Goal: Task Accomplishment & Management: Manage account settings

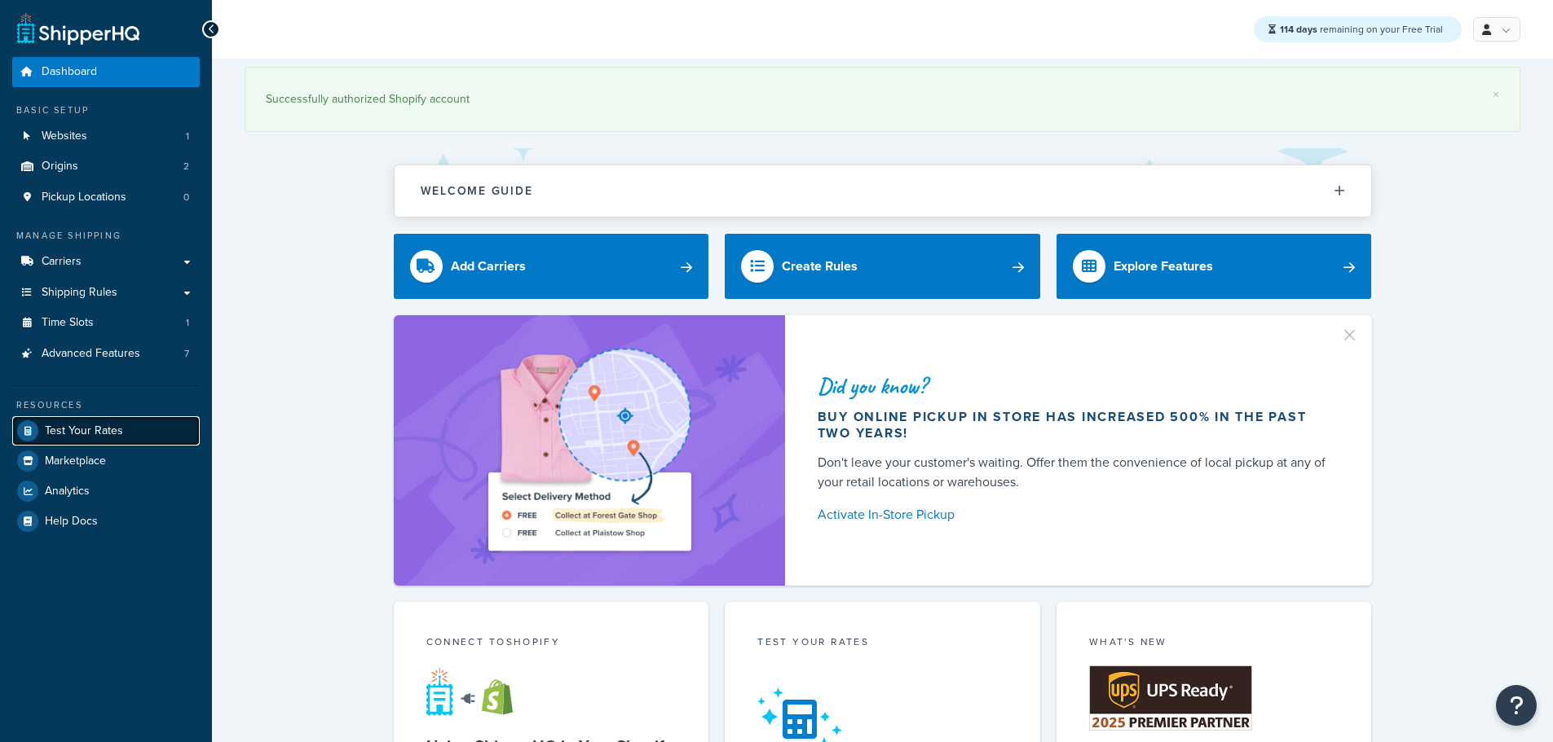
click at [77, 425] on span "Test Your Rates" at bounding box center [84, 432] width 78 height 14
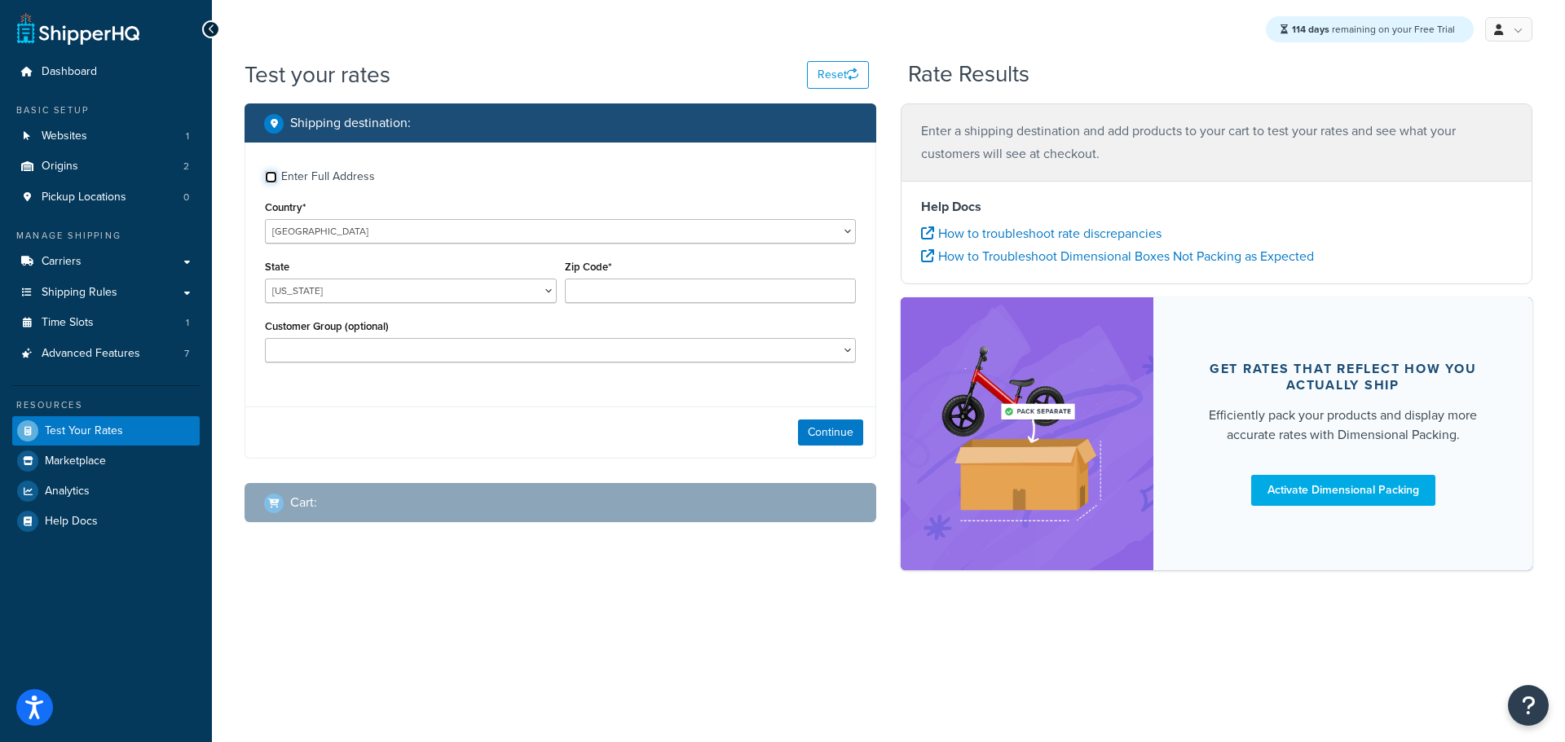
click at [275, 179] on input "Enter Full Address" at bounding box center [271, 177] width 12 height 12
checkbox input "true"
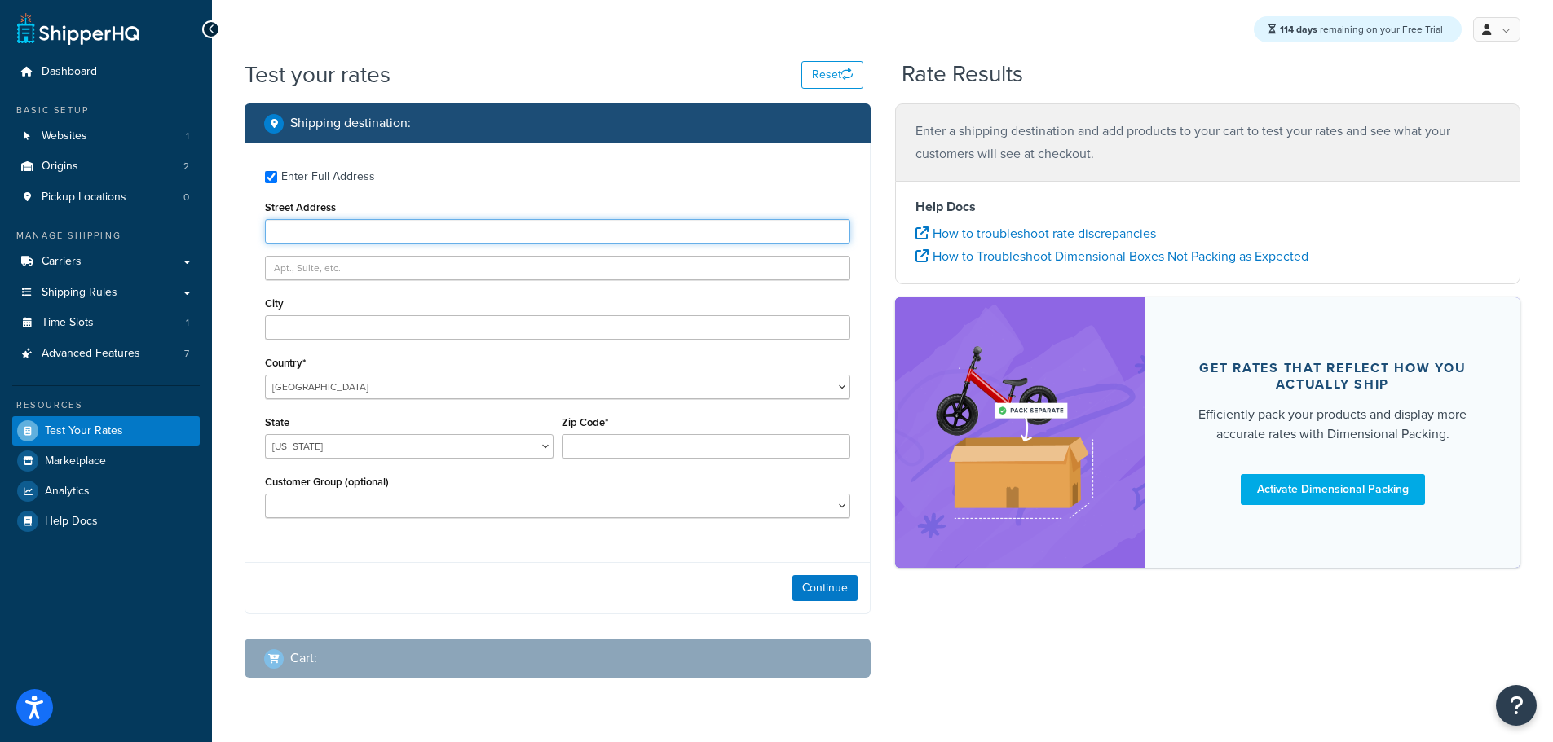
click at [301, 231] on input "Street Address" at bounding box center [557, 231] width 585 height 24
type input "103 Coachmans Trail"
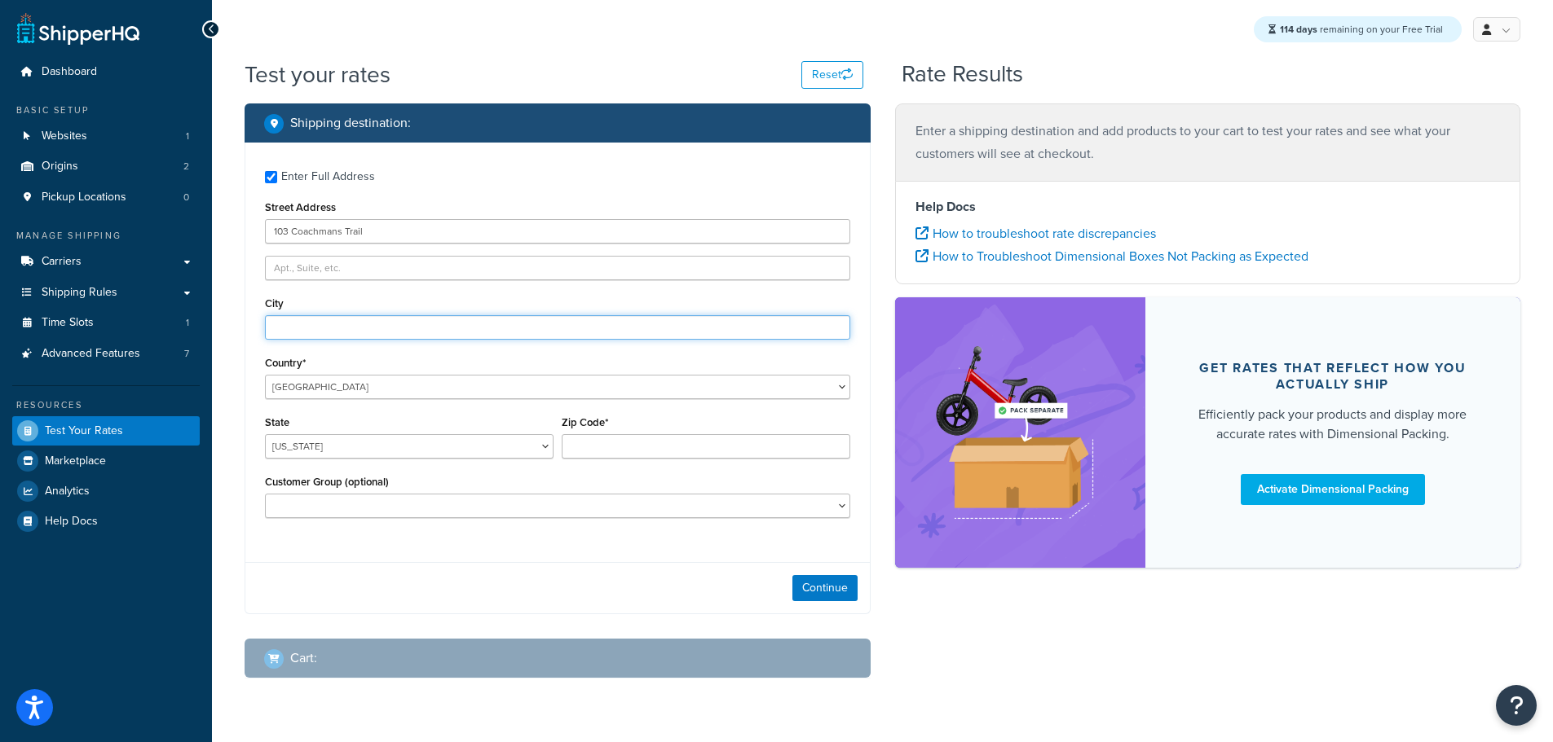
type input "Asheville"
select select "NC"
type input "28803"
click at [831, 590] on button "Continue" at bounding box center [824, 588] width 65 height 26
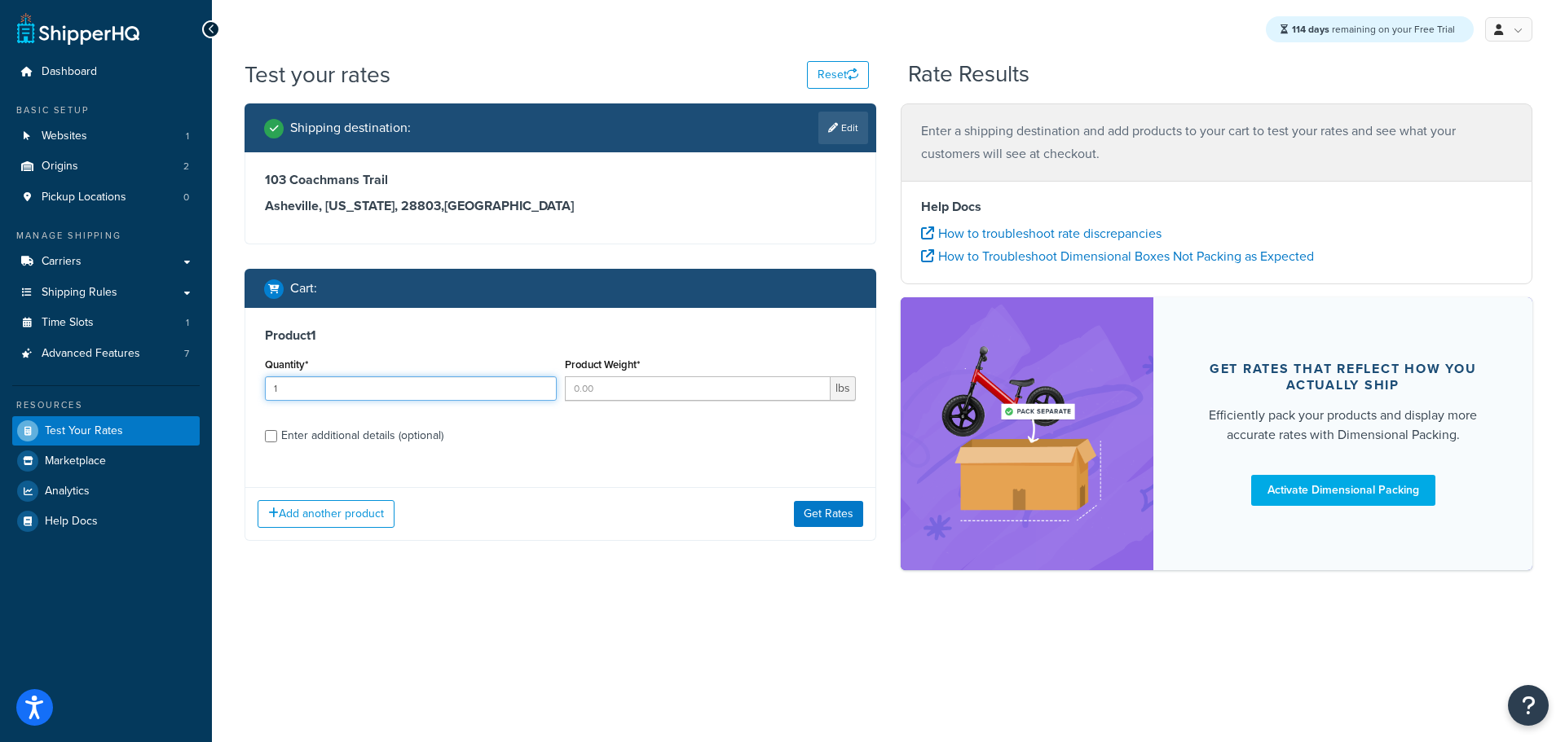
type input "1"
click at [540, 386] on input "1" at bounding box center [411, 389] width 292 height 24
type input "1"
click at [815, 382] on input "1" at bounding box center [698, 389] width 267 height 24
click at [832, 509] on button "Get Rates" at bounding box center [828, 514] width 69 height 26
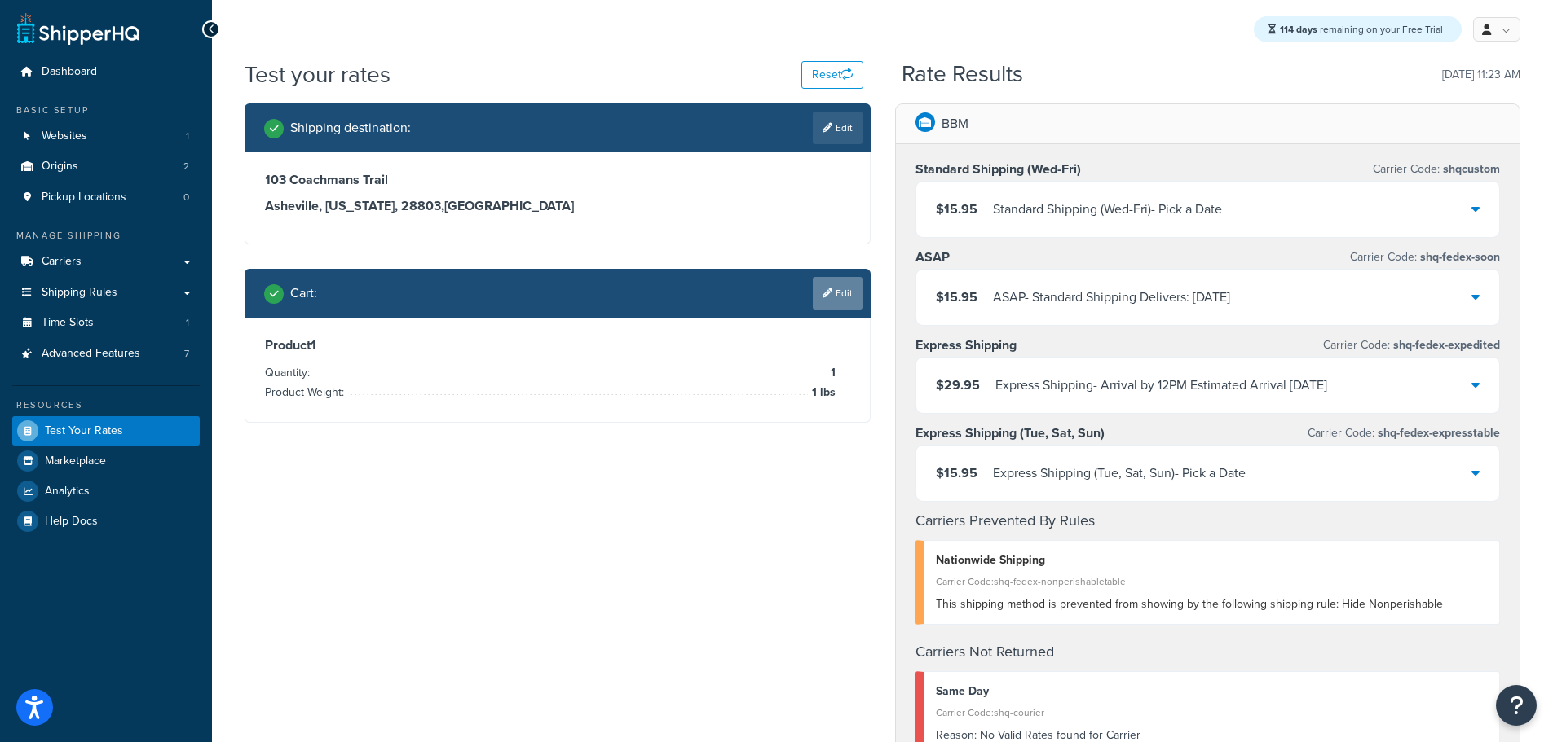
click at [841, 303] on link "Edit" at bounding box center [838, 293] width 50 height 33
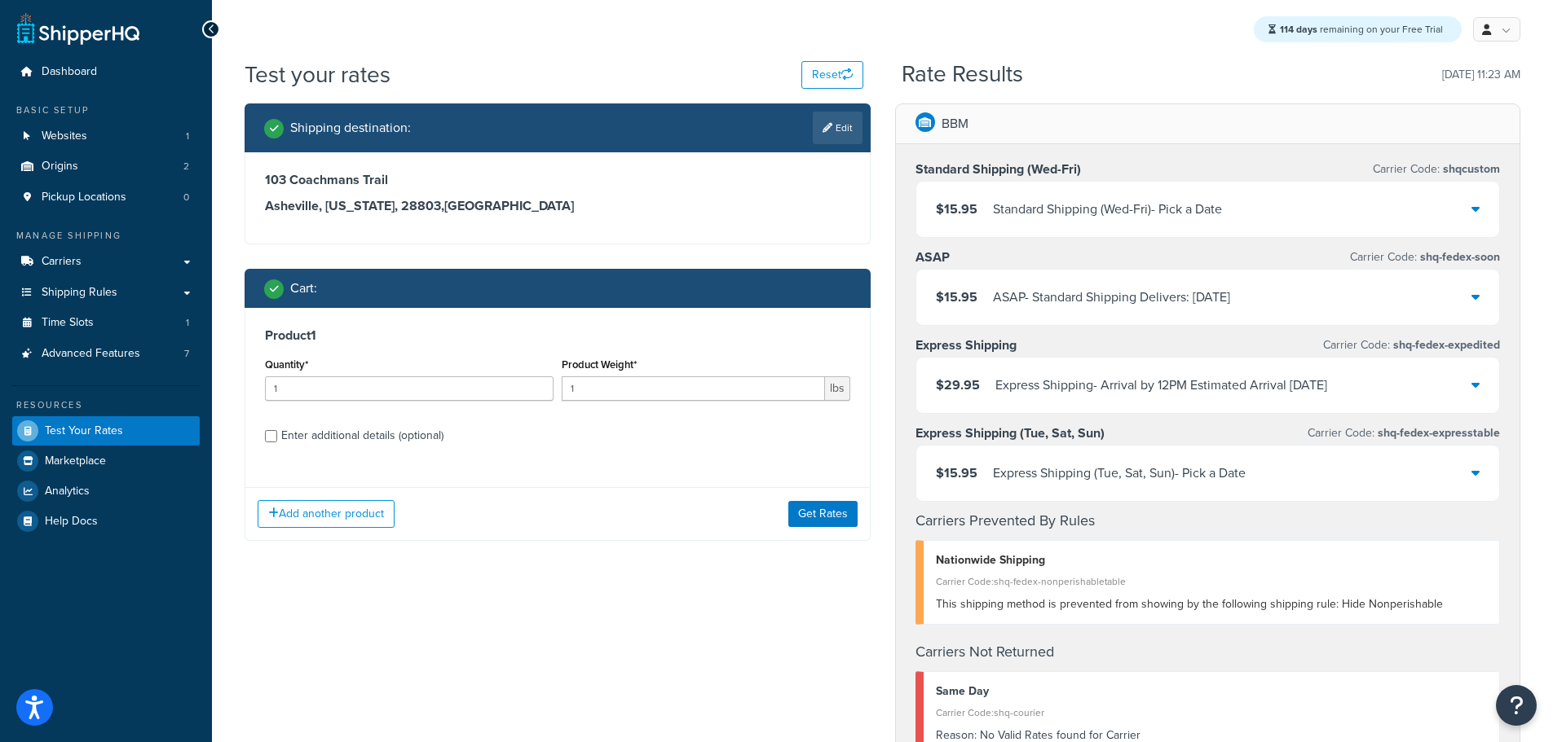
click at [420, 435] on div "Enter additional details (optional)" at bounding box center [362, 436] width 162 height 23
click at [277, 435] on input "Enter additional details (optional)" at bounding box center [271, 436] width 12 height 12
checkbox input "true"
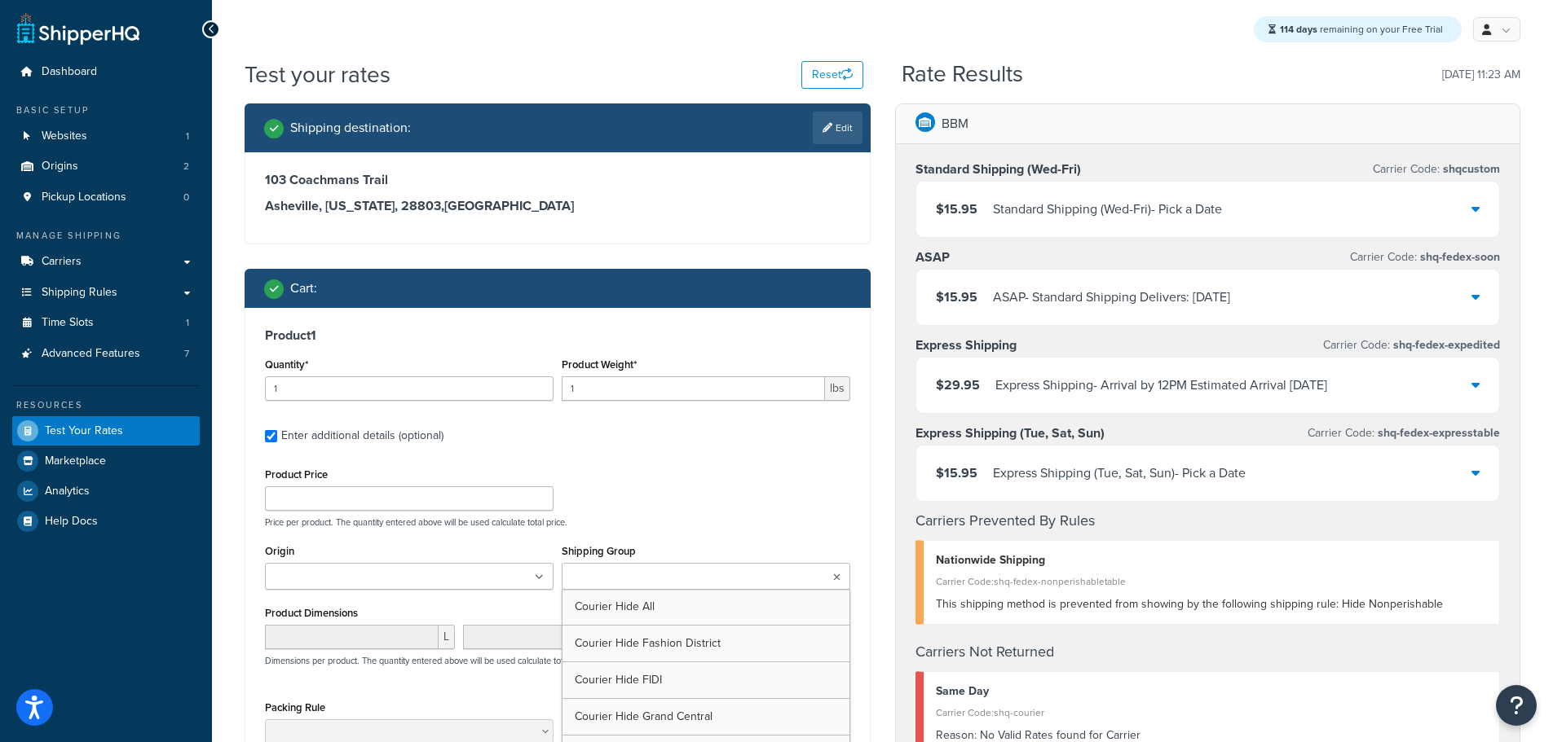
drag, startPoint x: 639, startPoint y: 566, endPoint x: 670, endPoint y: 576, distance: 32.7
click at [657, 572] on ul at bounding box center [706, 576] width 289 height 27
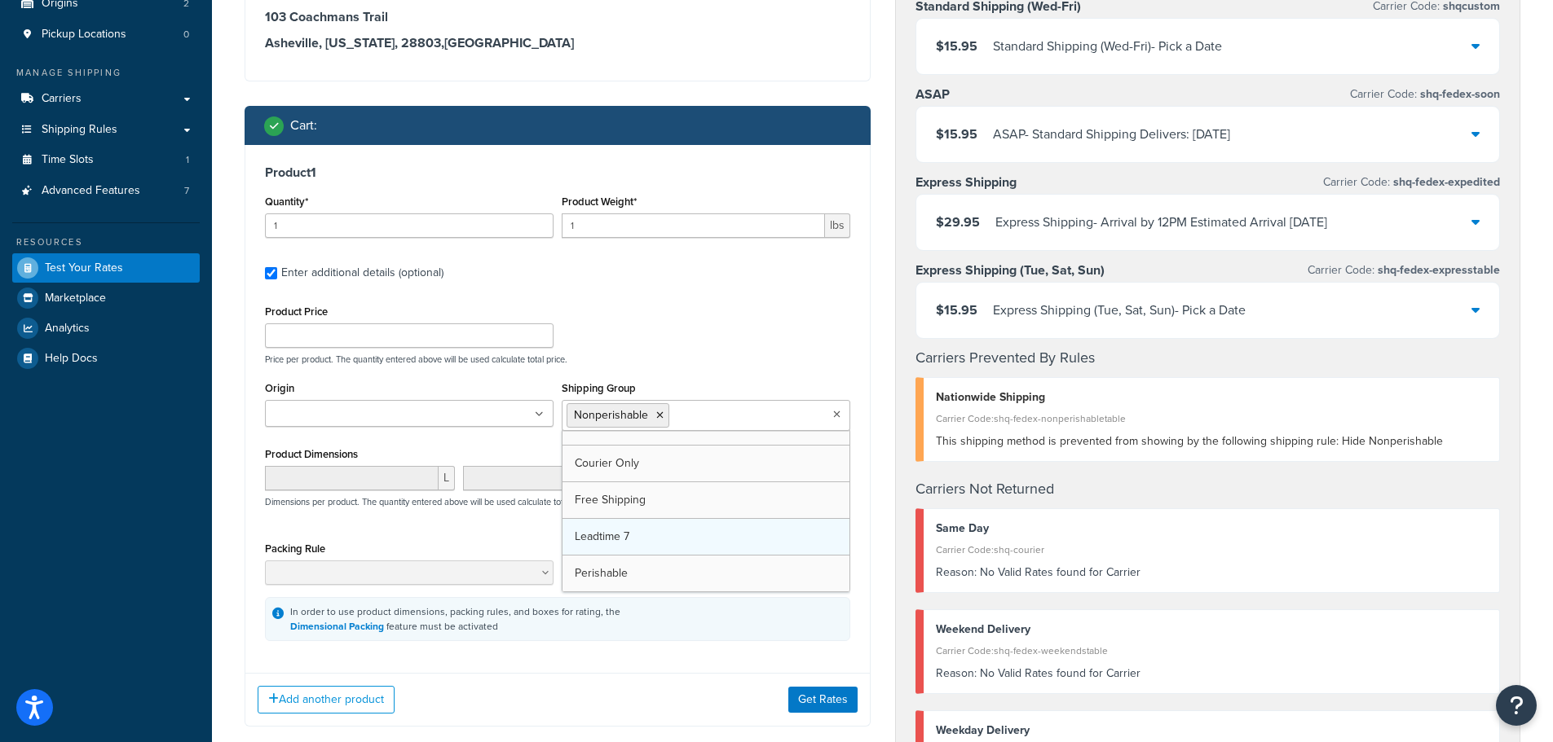
scroll to position [315, 0]
click at [816, 694] on button "Get Rates" at bounding box center [822, 700] width 69 height 26
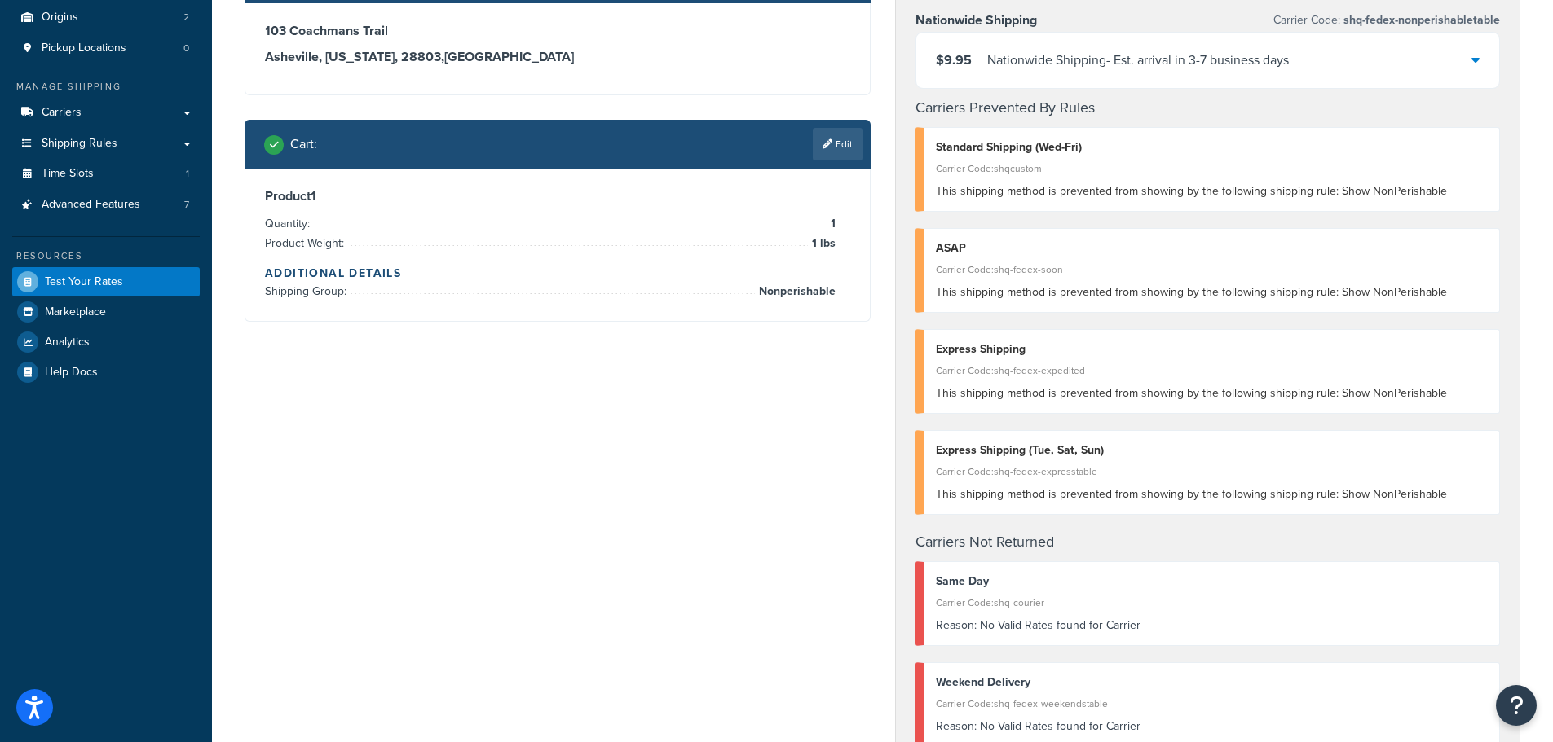
scroll to position [163, 0]
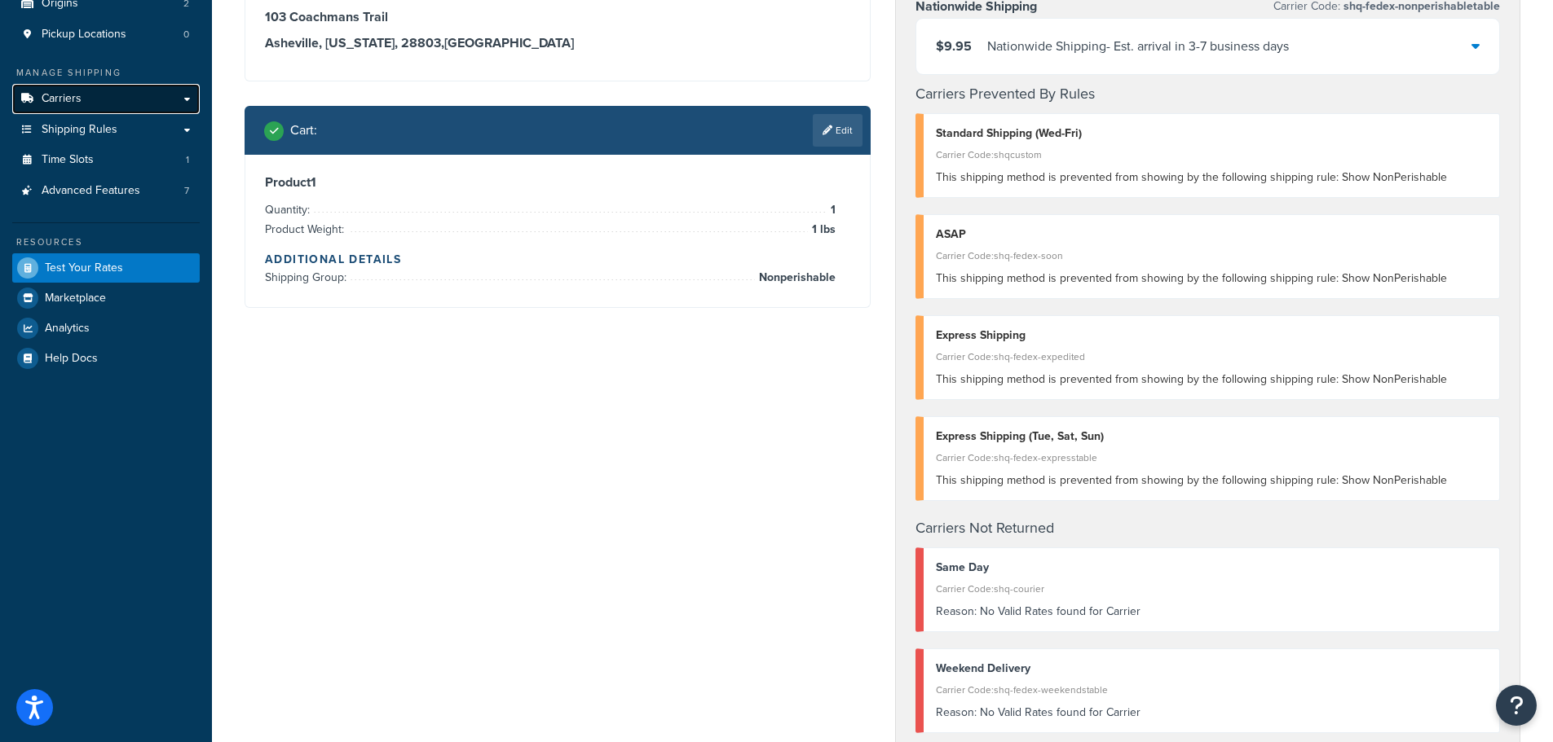
click at [80, 101] on link "Carriers" at bounding box center [105, 99] width 187 height 30
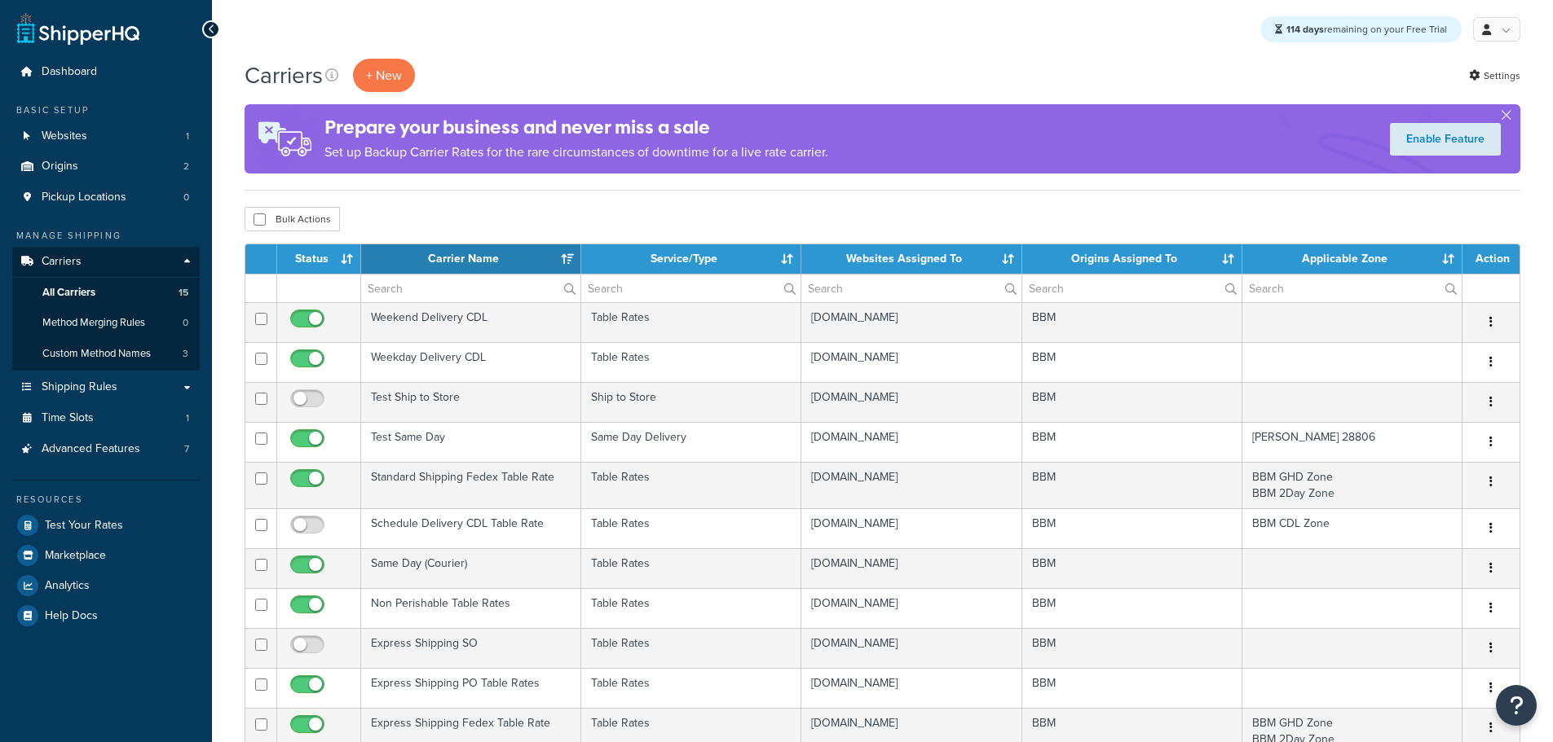
select select "15"
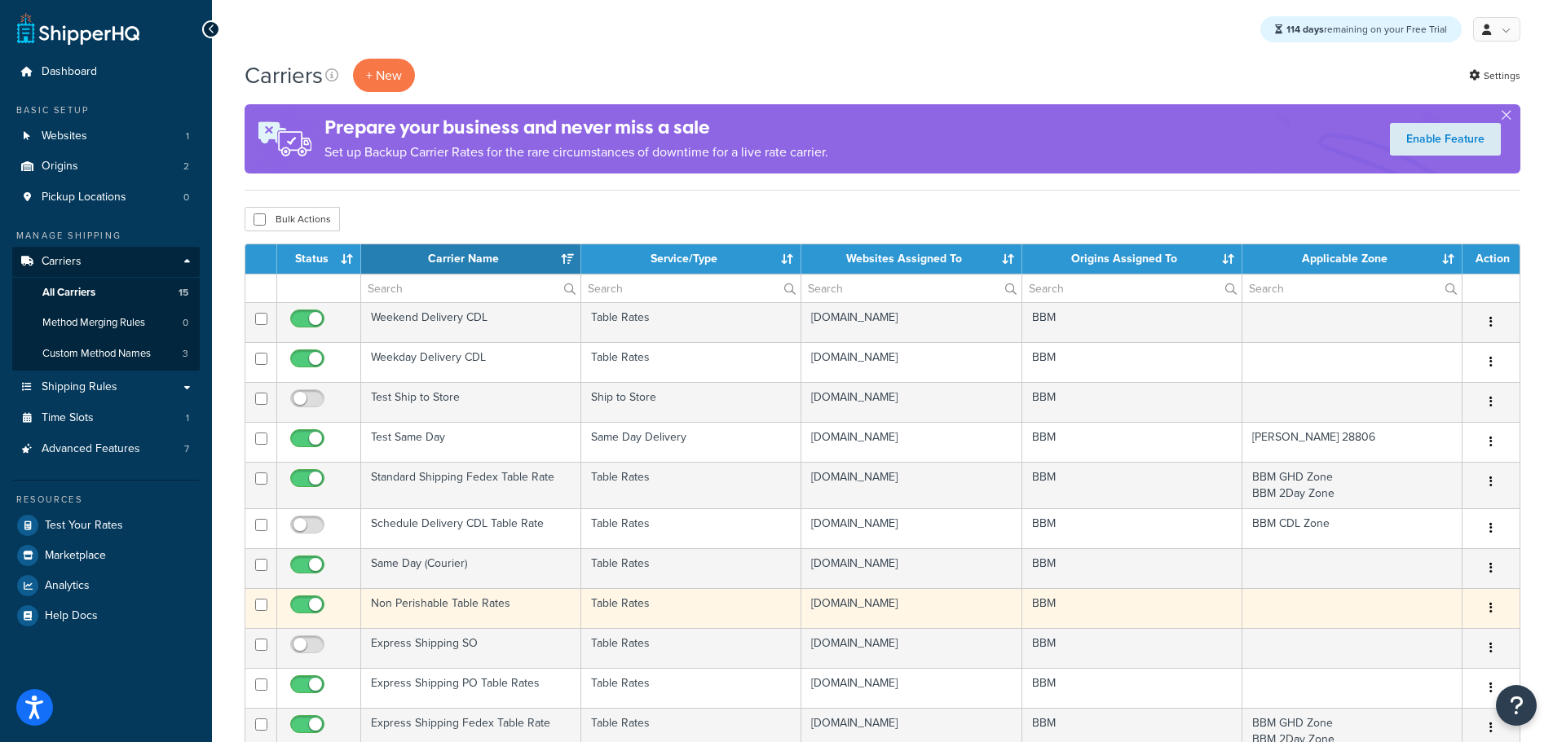
click at [494, 603] on td "Non Perishable Table Rates" at bounding box center [471, 608] width 220 height 40
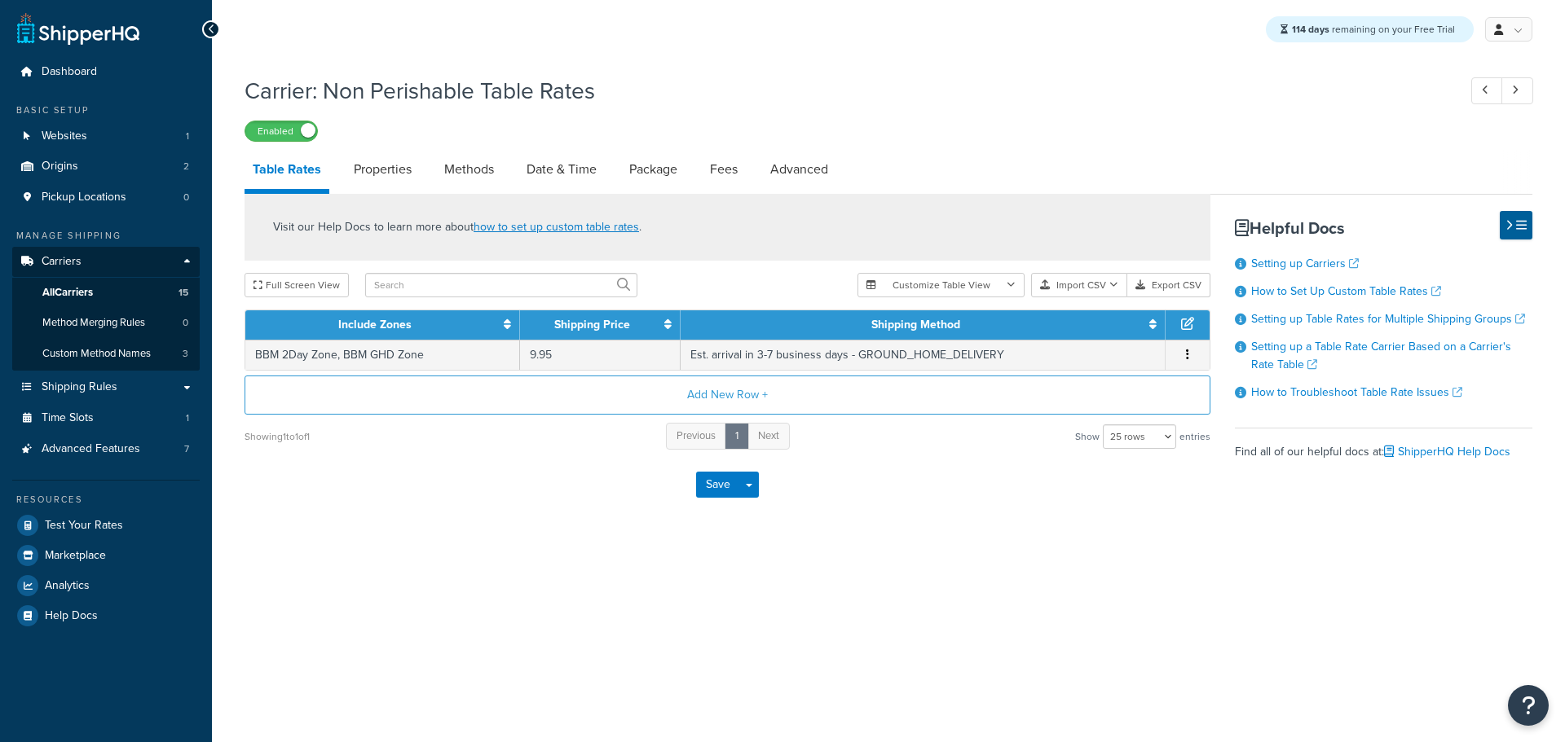
select select "25"
click at [376, 172] on link "Properties" at bounding box center [383, 169] width 74 height 39
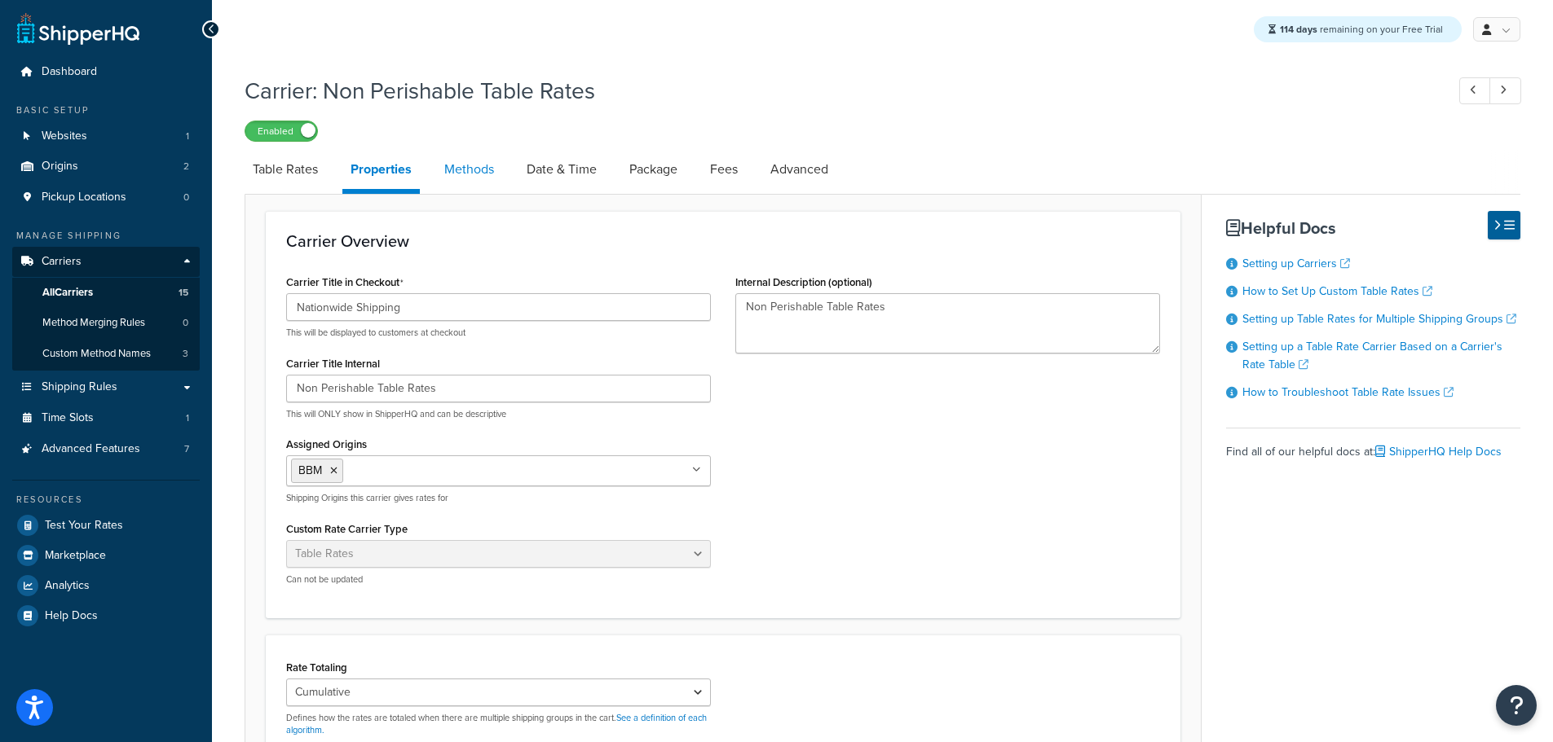
click at [477, 173] on link "Methods" at bounding box center [469, 169] width 66 height 39
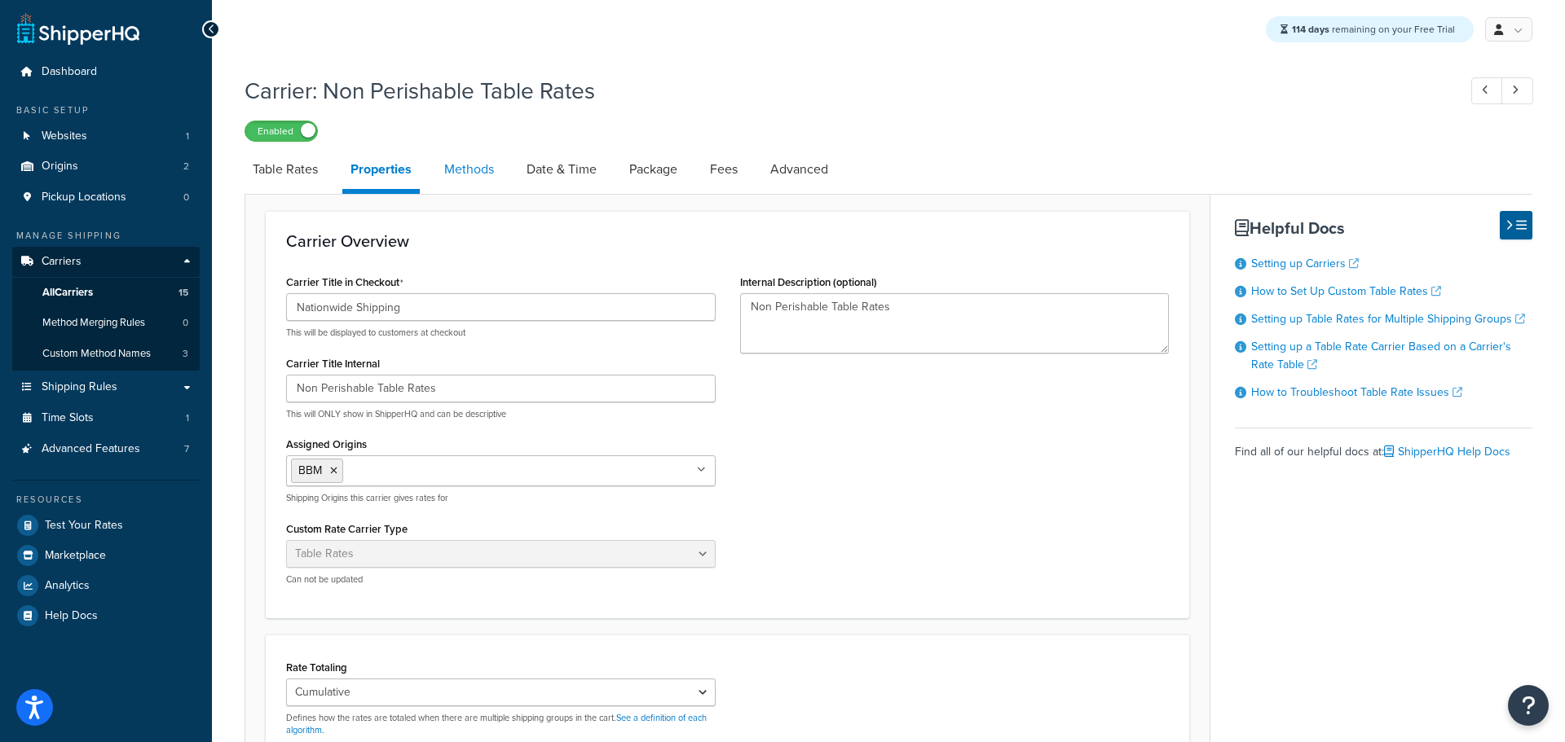
select select "25"
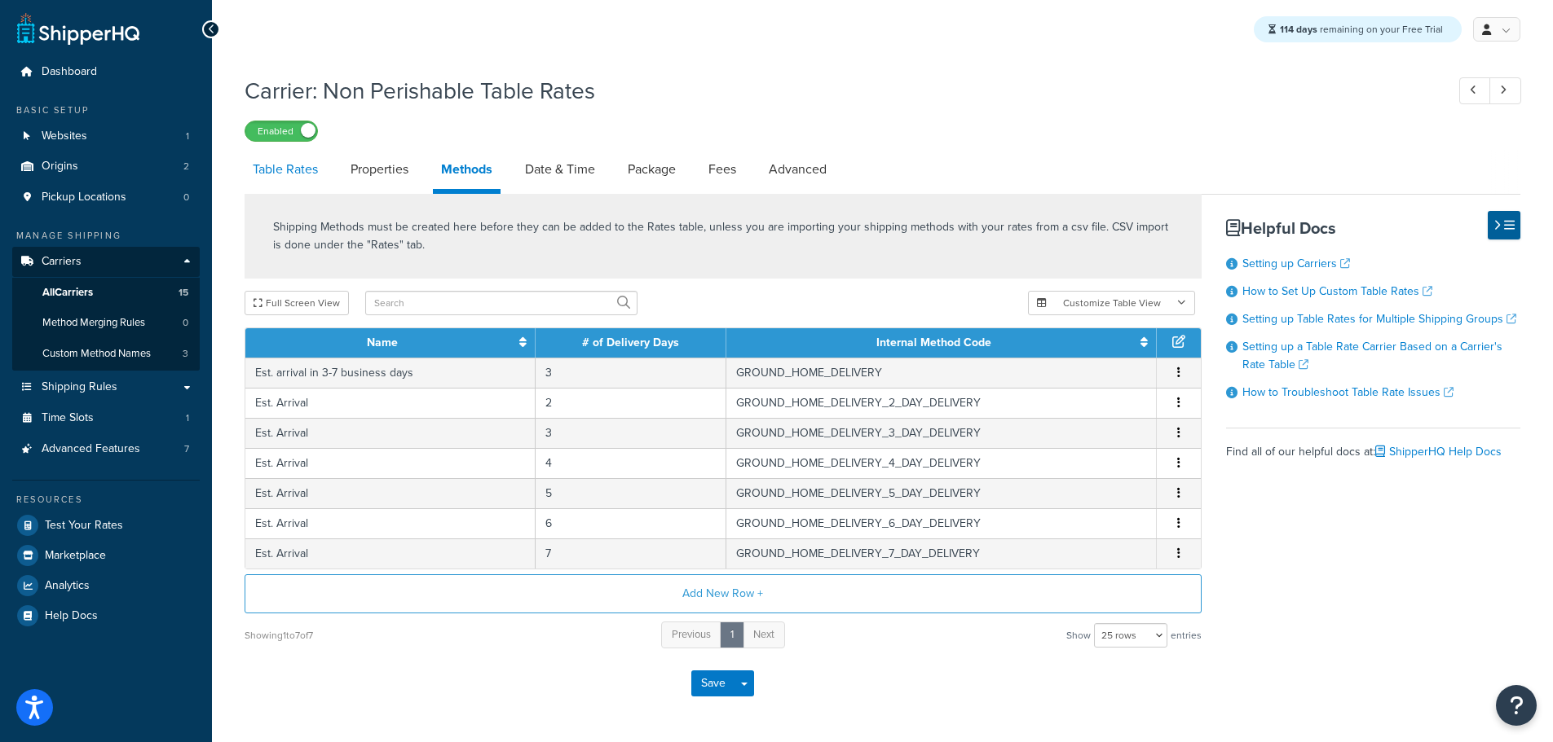
click at [300, 175] on link "Table Rates" at bounding box center [286, 169] width 82 height 39
select select "25"
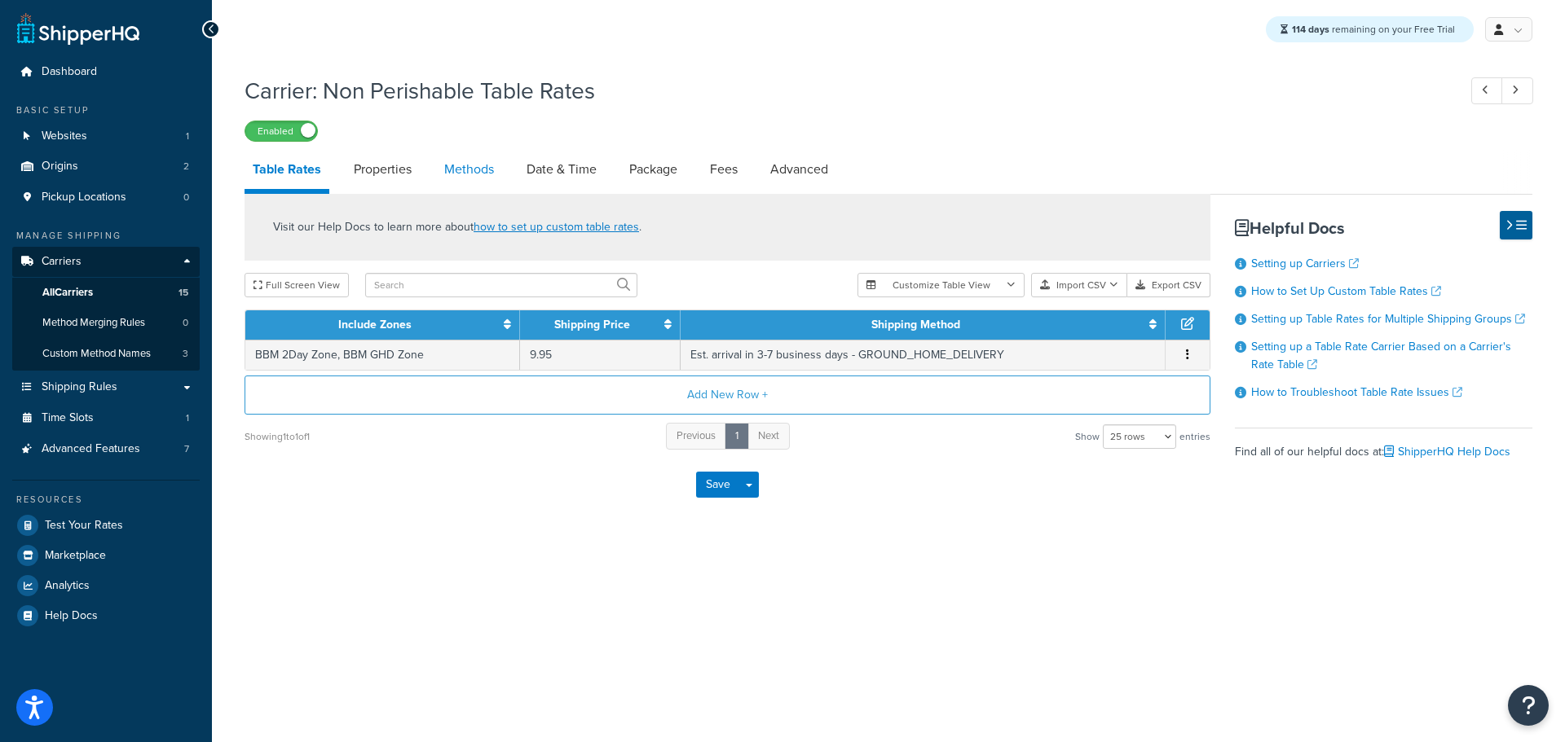
click at [473, 167] on link "Methods" at bounding box center [469, 169] width 66 height 39
select select "25"
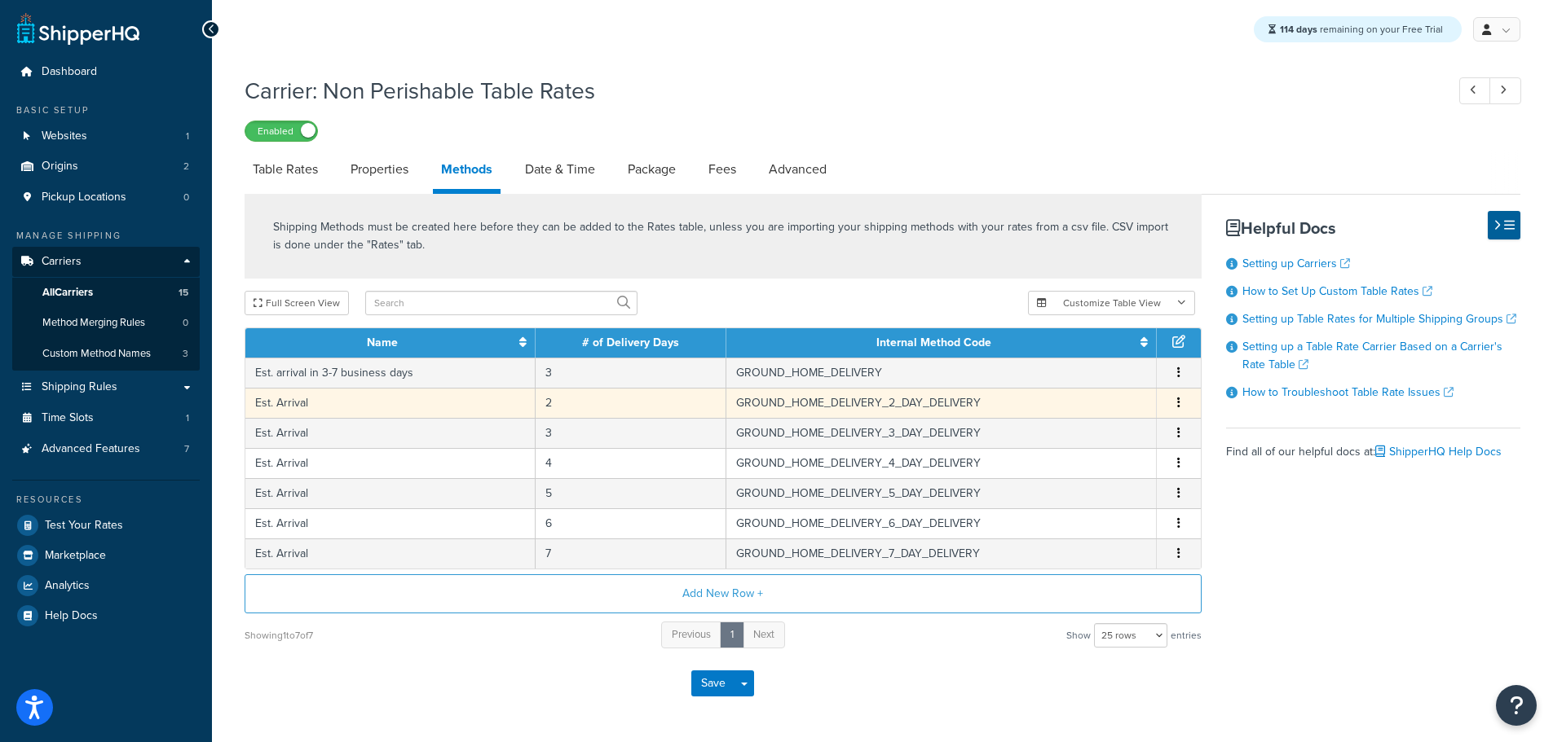
click at [1181, 403] on button "button" at bounding box center [1178, 403] width 13 height 18
click at [1092, 422] on div "Delete" at bounding box center [1096, 419] width 116 height 33
click at [1180, 403] on button "button" at bounding box center [1178, 403] width 13 height 18
click at [1098, 416] on div "Delete" at bounding box center [1096, 419] width 116 height 33
click at [1073, 424] on div "Delete" at bounding box center [1096, 419] width 116 height 33
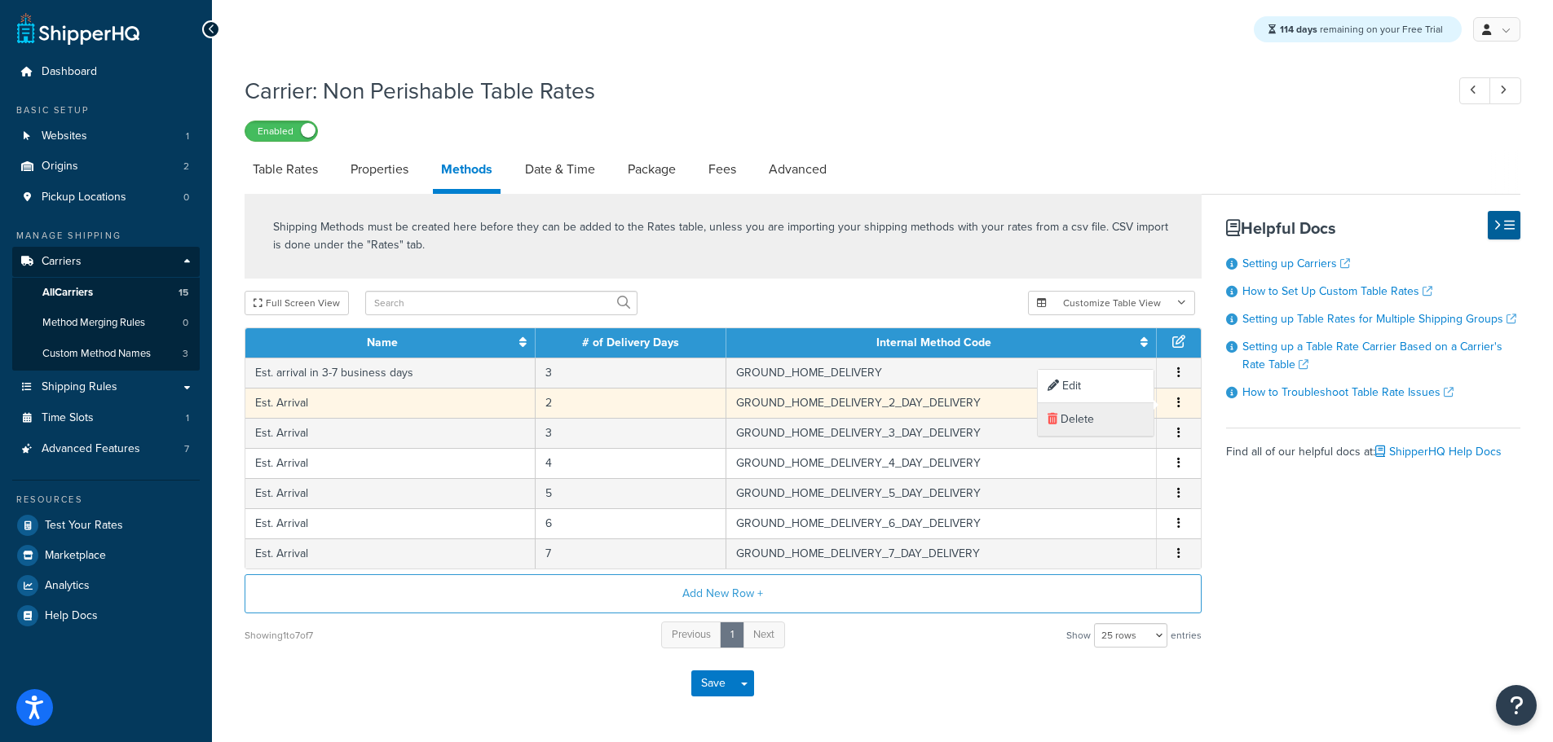
click at [1089, 418] on div "Delete" at bounding box center [1096, 419] width 116 height 33
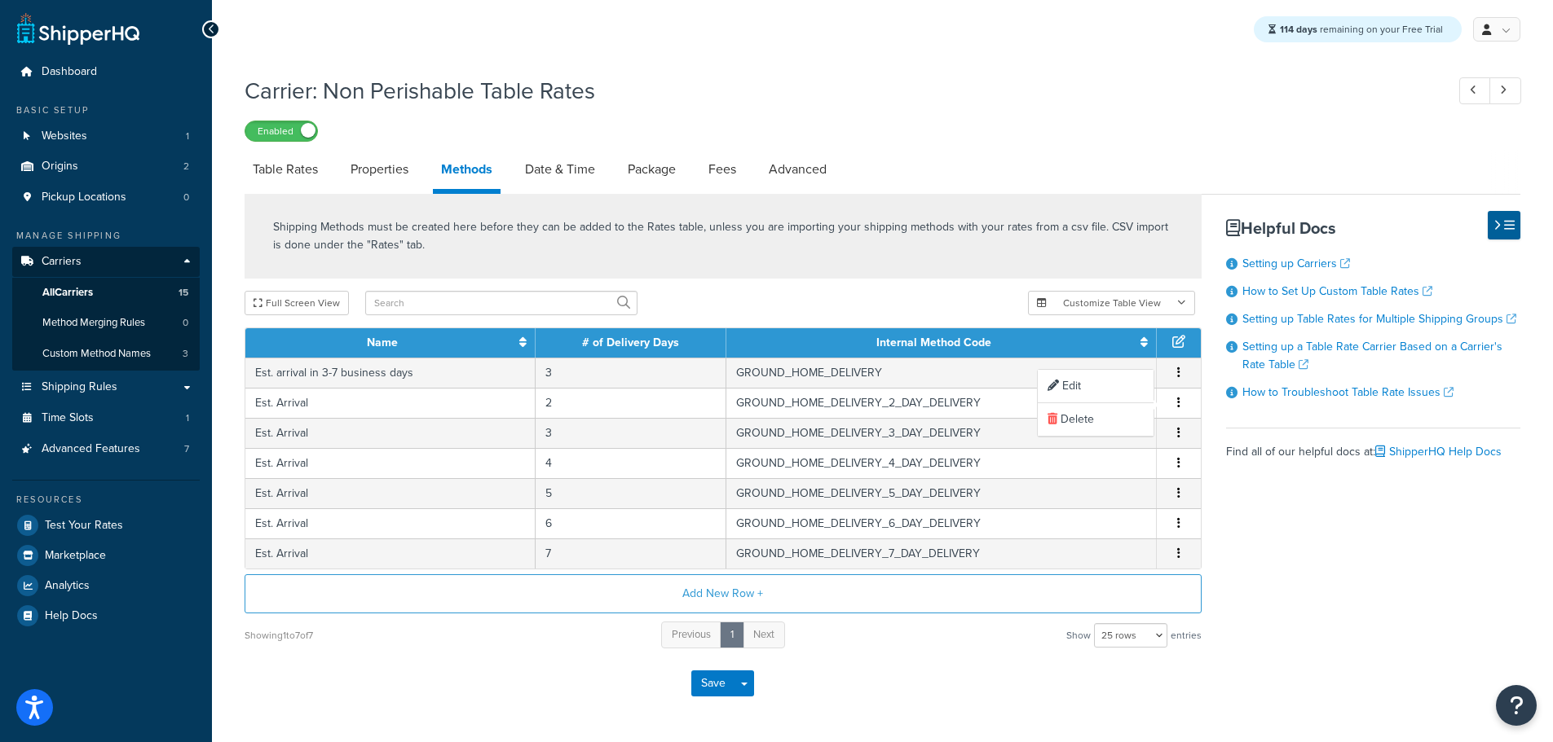
click at [981, 647] on div "Showing 1 to 7 of 7 Previous 1 Next Show 10 rows 15 rows 25 rows 50 rows 100 ro…" at bounding box center [723, 635] width 957 height 30
click at [721, 684] on button "Save" at bounding box center [713, 684] width 44 height 26
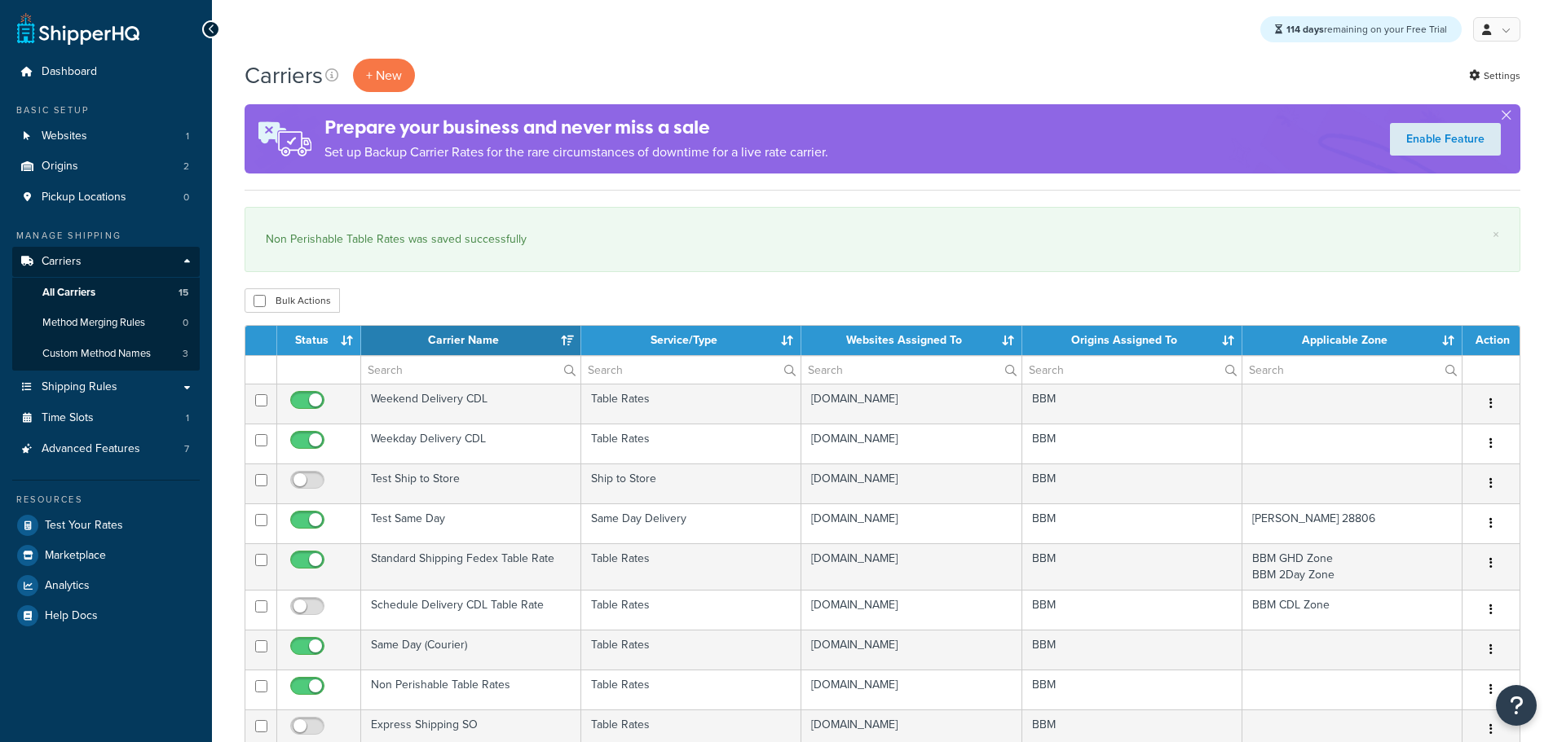
select select "15"
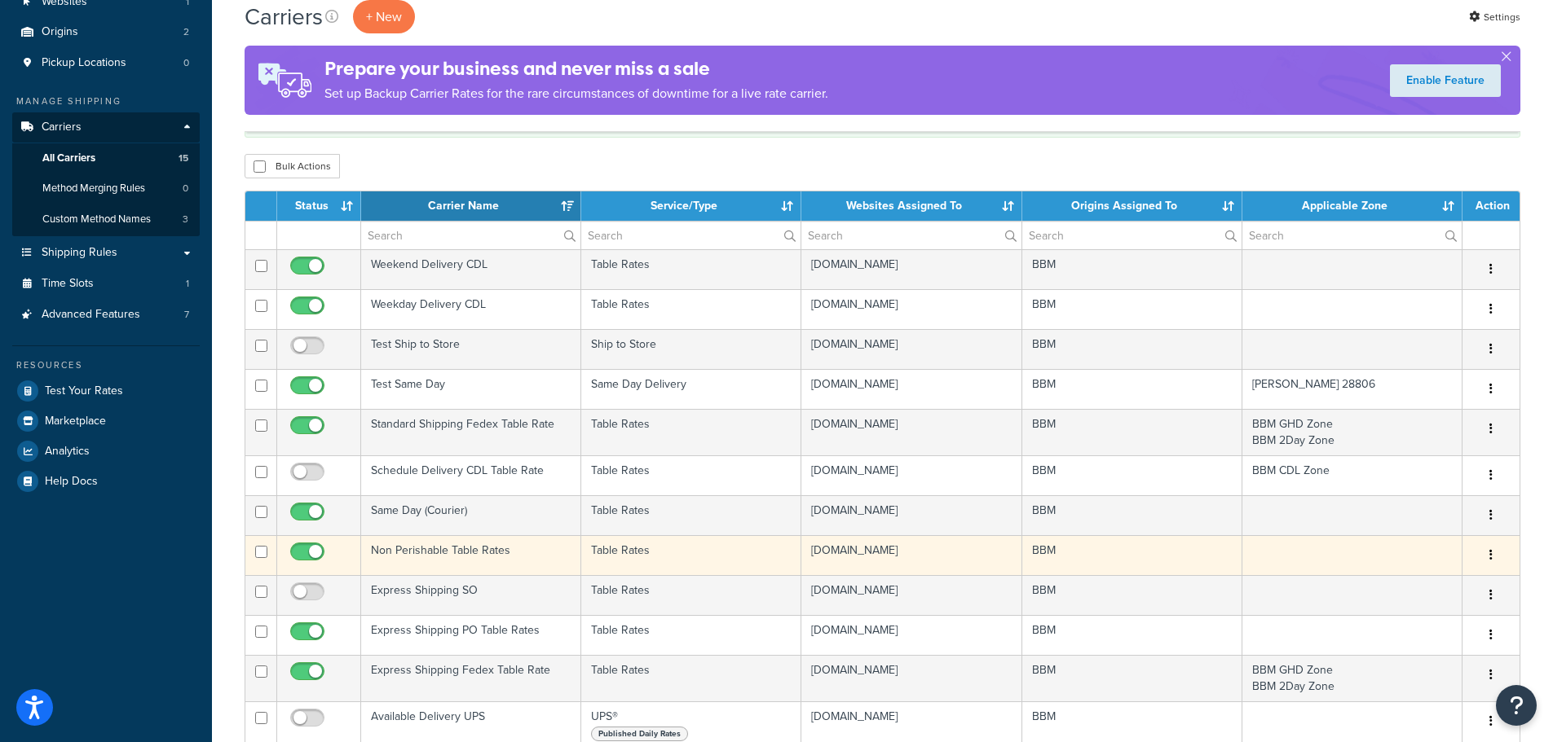
scroll to position [163, 0]
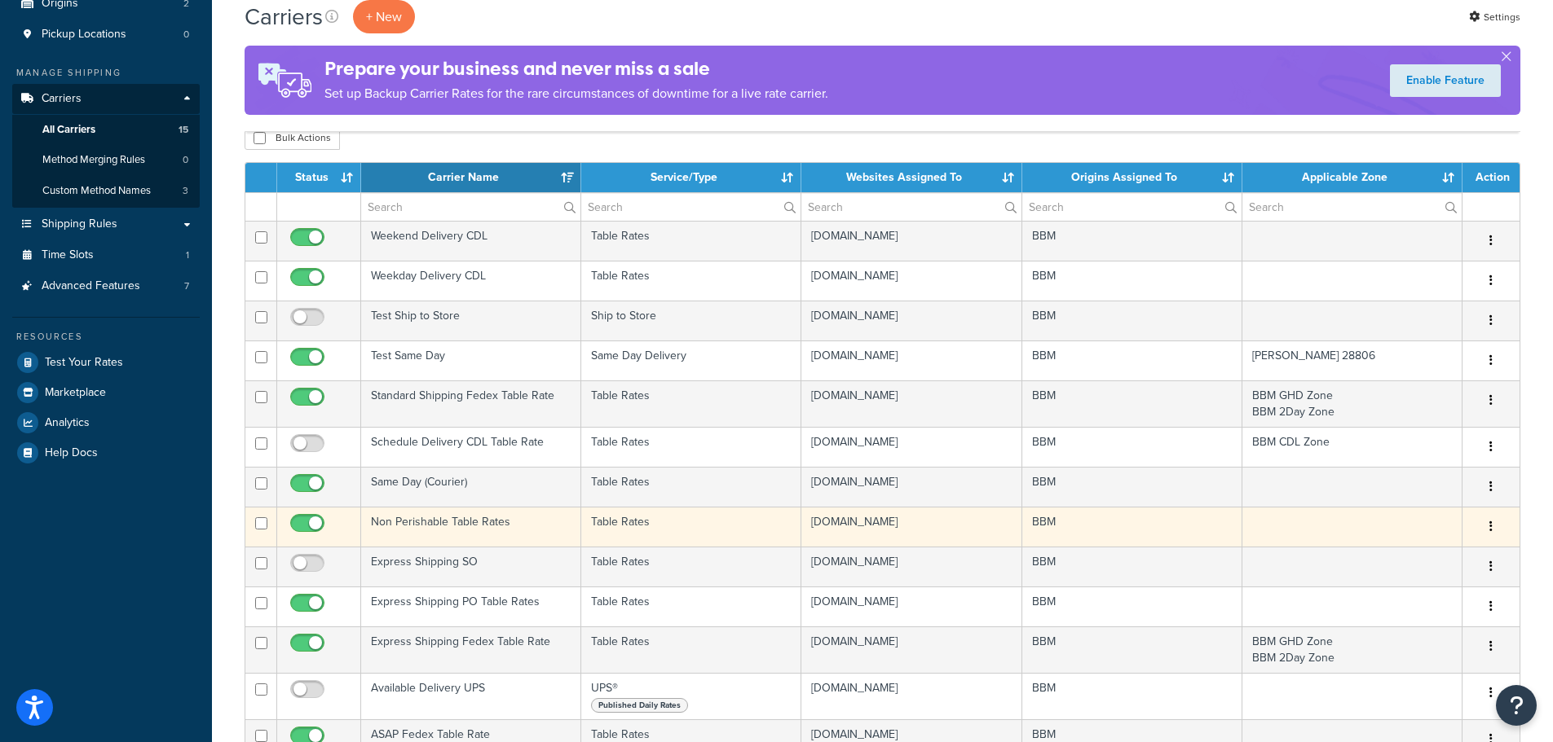
click at [441, 522] on td "Non Perishable Table Rates" at bounding box center [471, 527] width 220 height 40
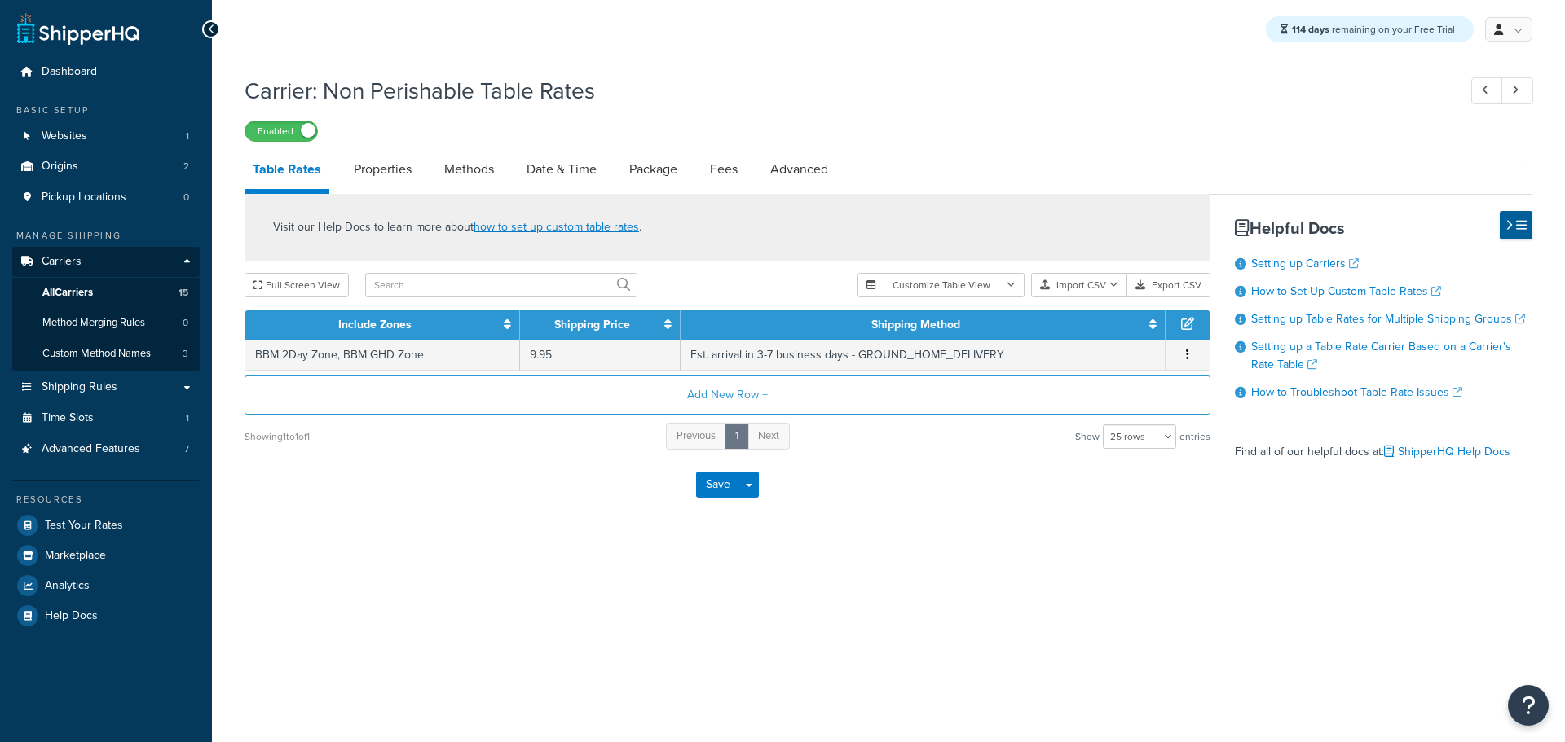
select select "25"
click at [481, 171] on link "Methods" at bounding box center [469, 169] width 66 height 39
select select "25"
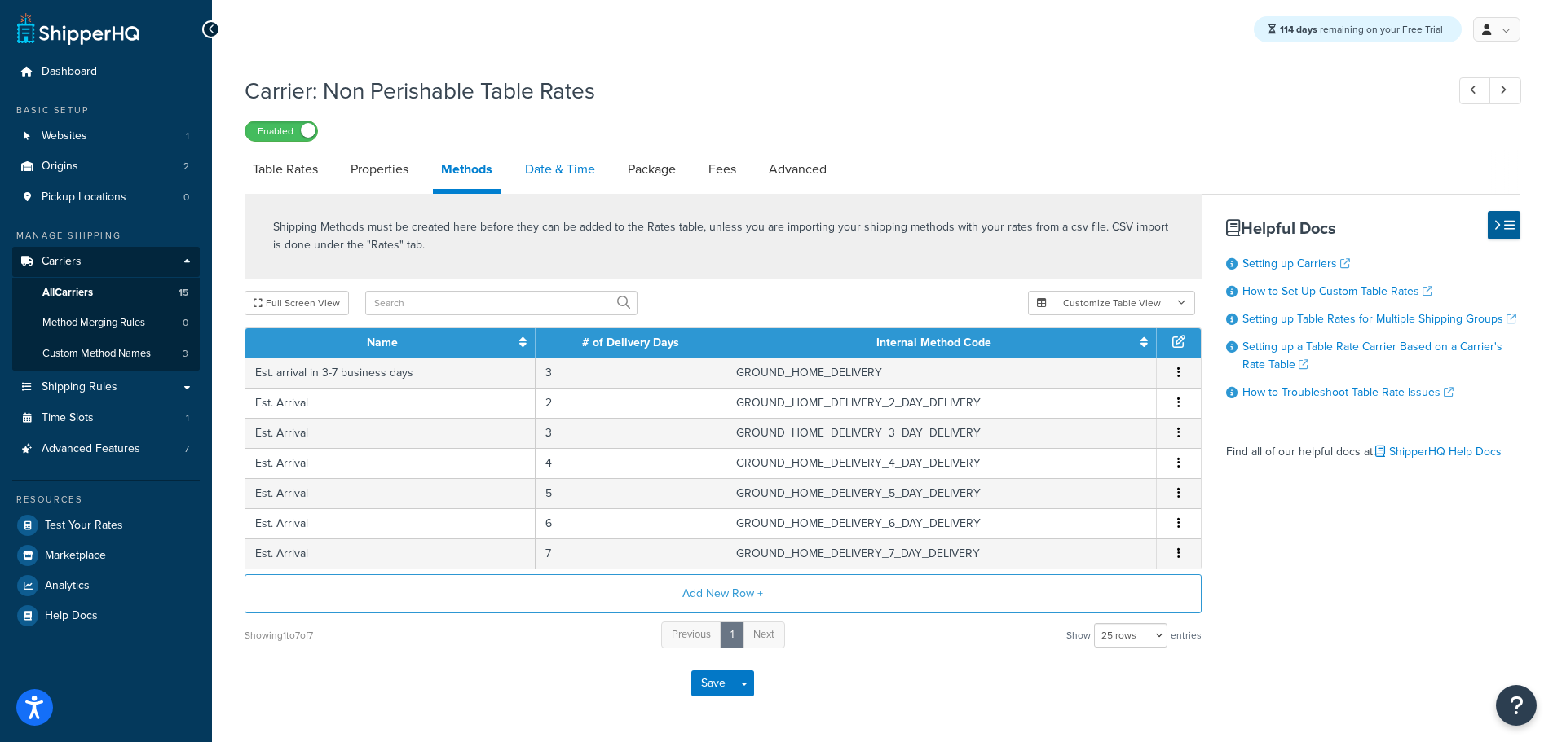
click at [546, 168] on link "Date & Time" at bounding box center [560, 169] width 86 height 39
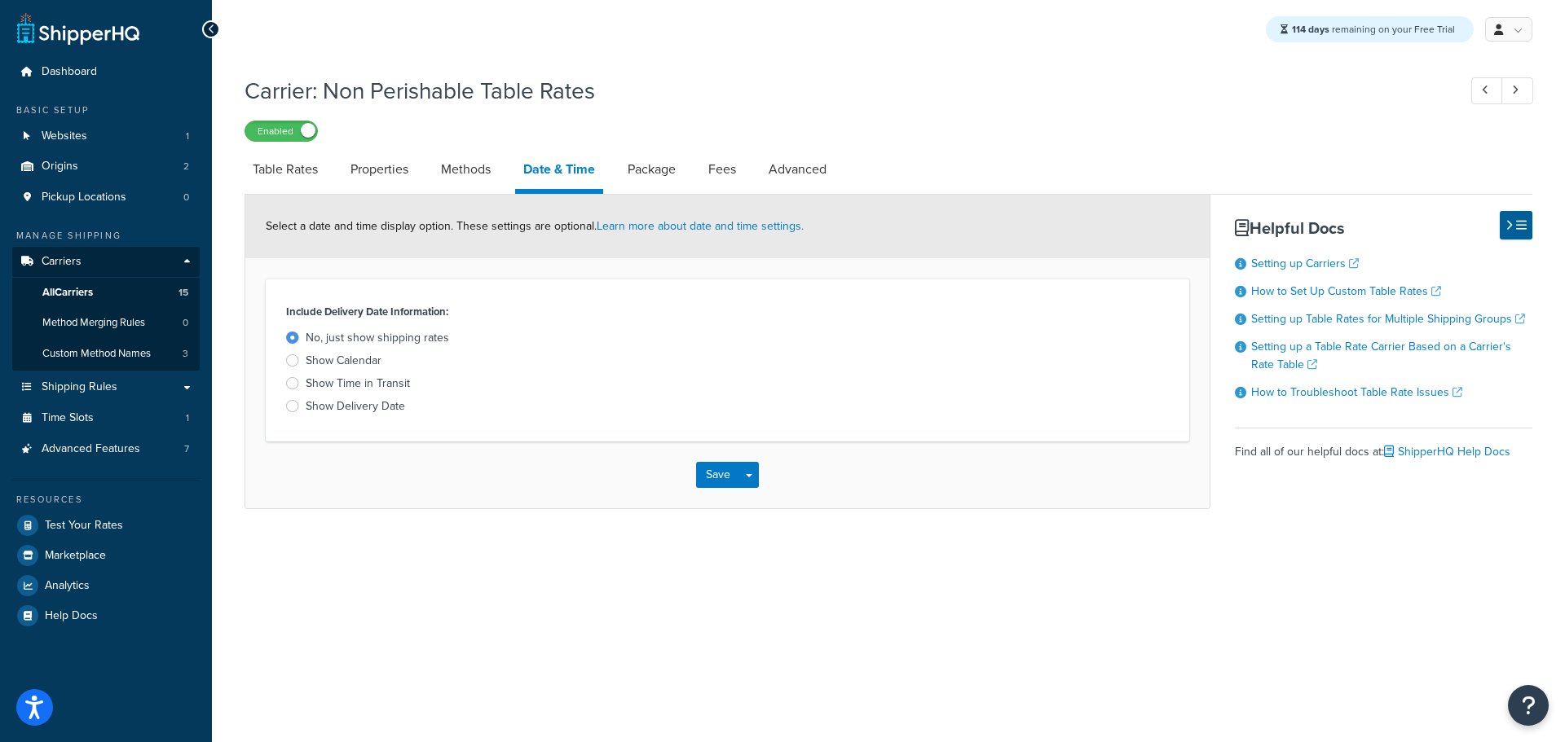
click at [292, 383] on div at bounding box center [292, 383] width 13 height 12
click at [0, 0] on input "Show Time in Transit" at bounding box center [0, 0] width 0 height 0
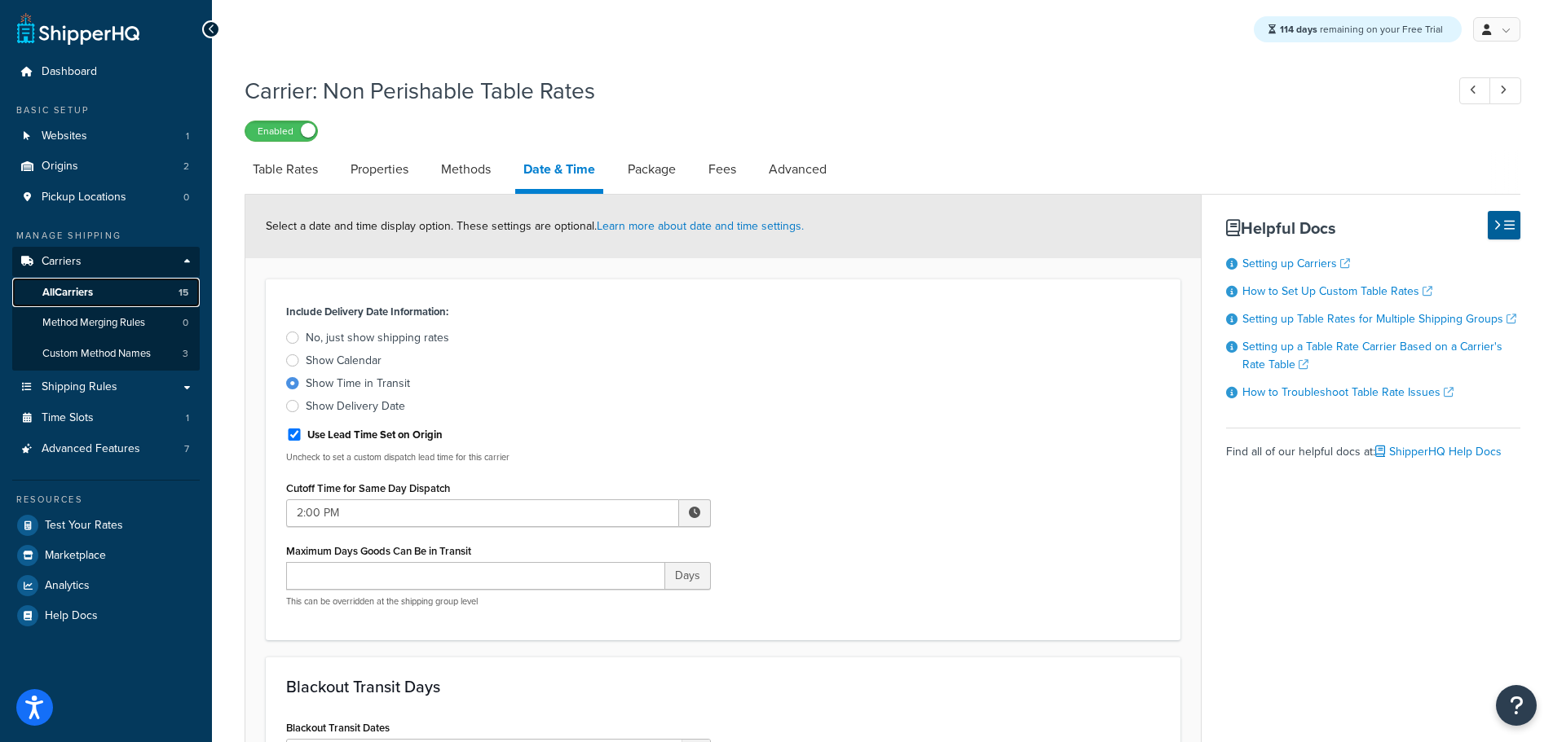
click at [83, 286] on span "All Carriers" at bounding box center [67, 293] width 51 height 14
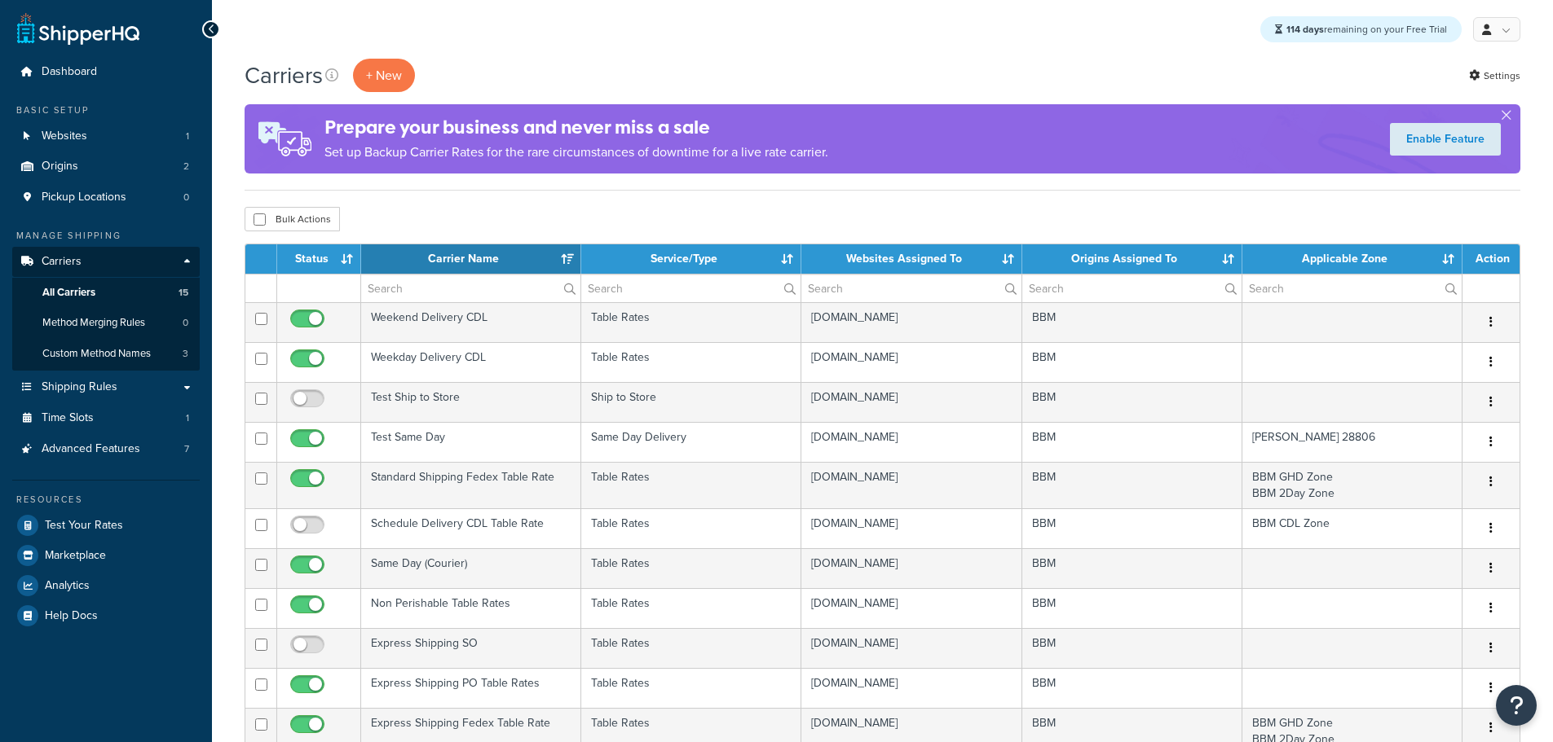
select select "15"
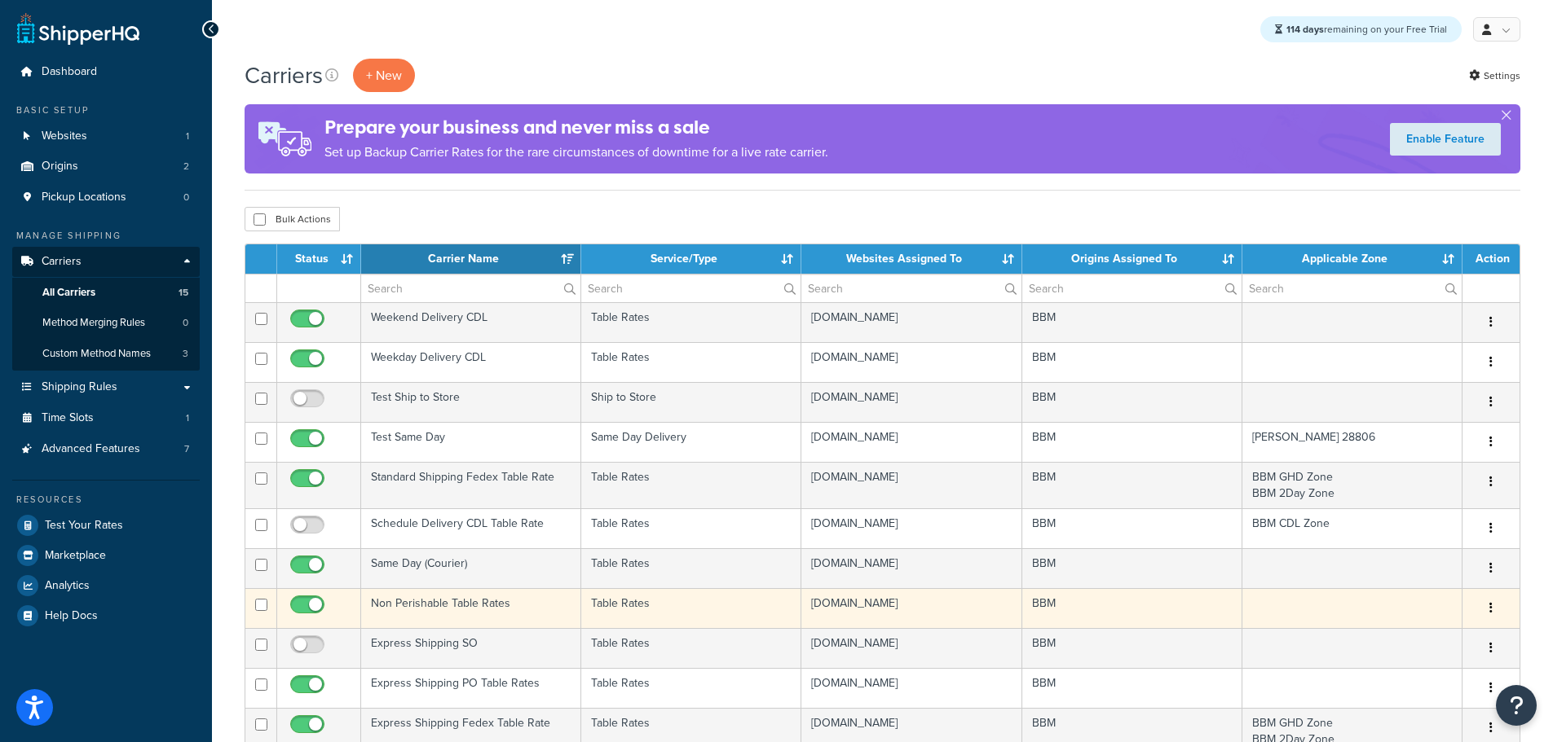
click at [440, 597] on td "Non Perishable Table Rates" at bounding box center [471, 608] width 220 height 40
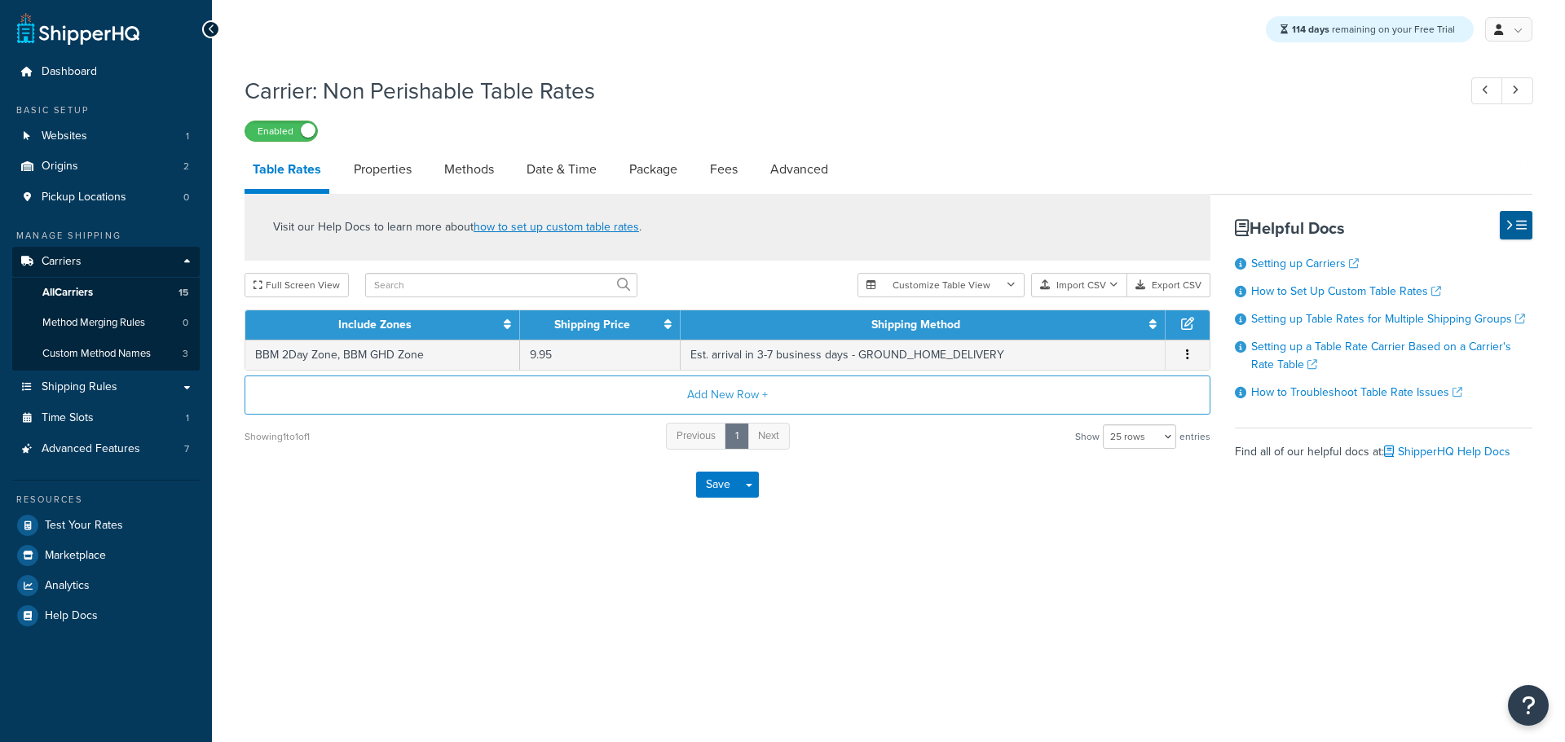
select select "25"
click at [570, 166] on link "Date & Time" at bounding box center [561, 169] width 86 height 39
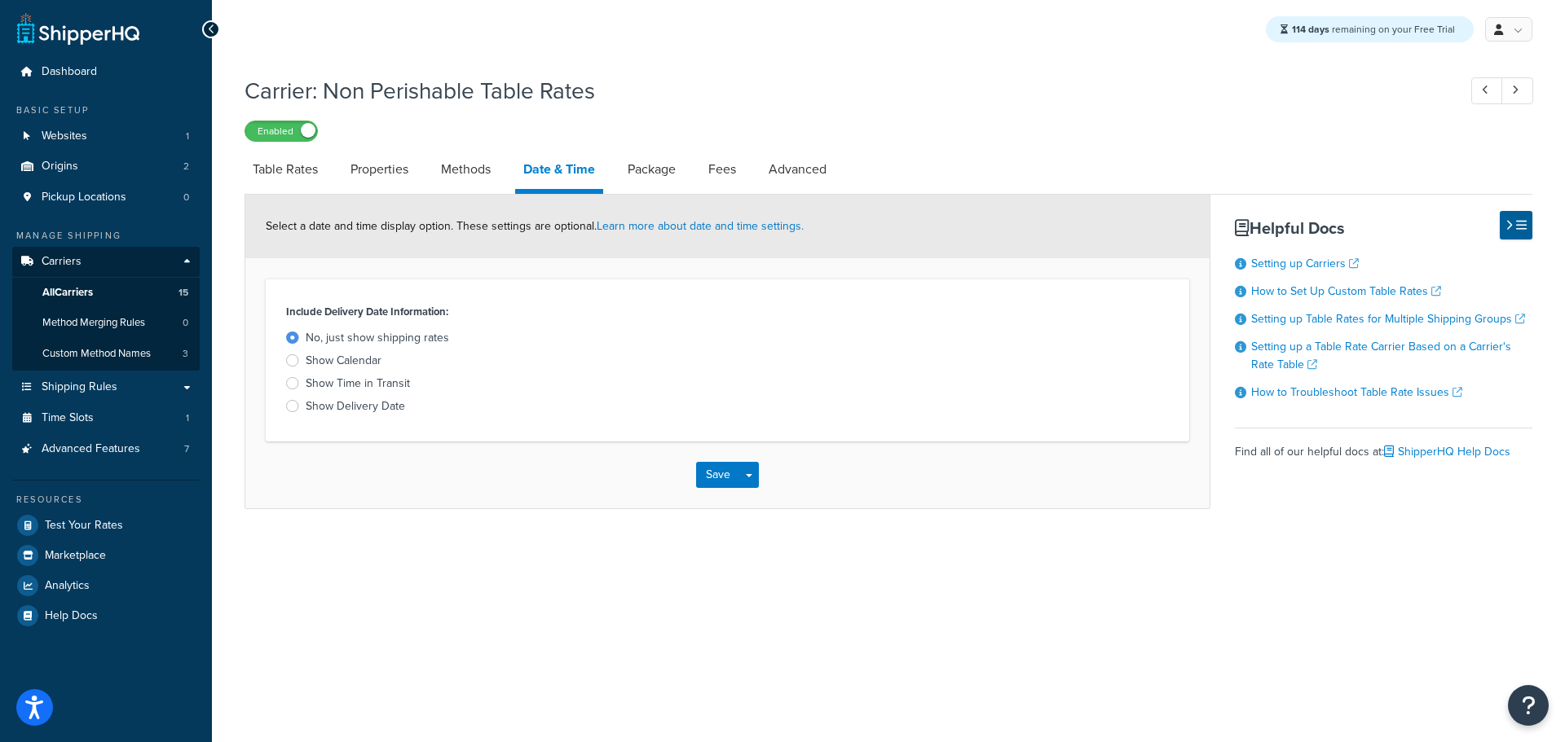
drag, startPoint x: 293, startPoint y: 381, endPoint x: 332, endPoint y: 396, distance: 41.0
click at [293, 382] on div at bounding box center [292, 383] width 13 height 12
click at [0, 0] on input "Show Time in Transit" at bounding box center [0, 0] width 0 height 0
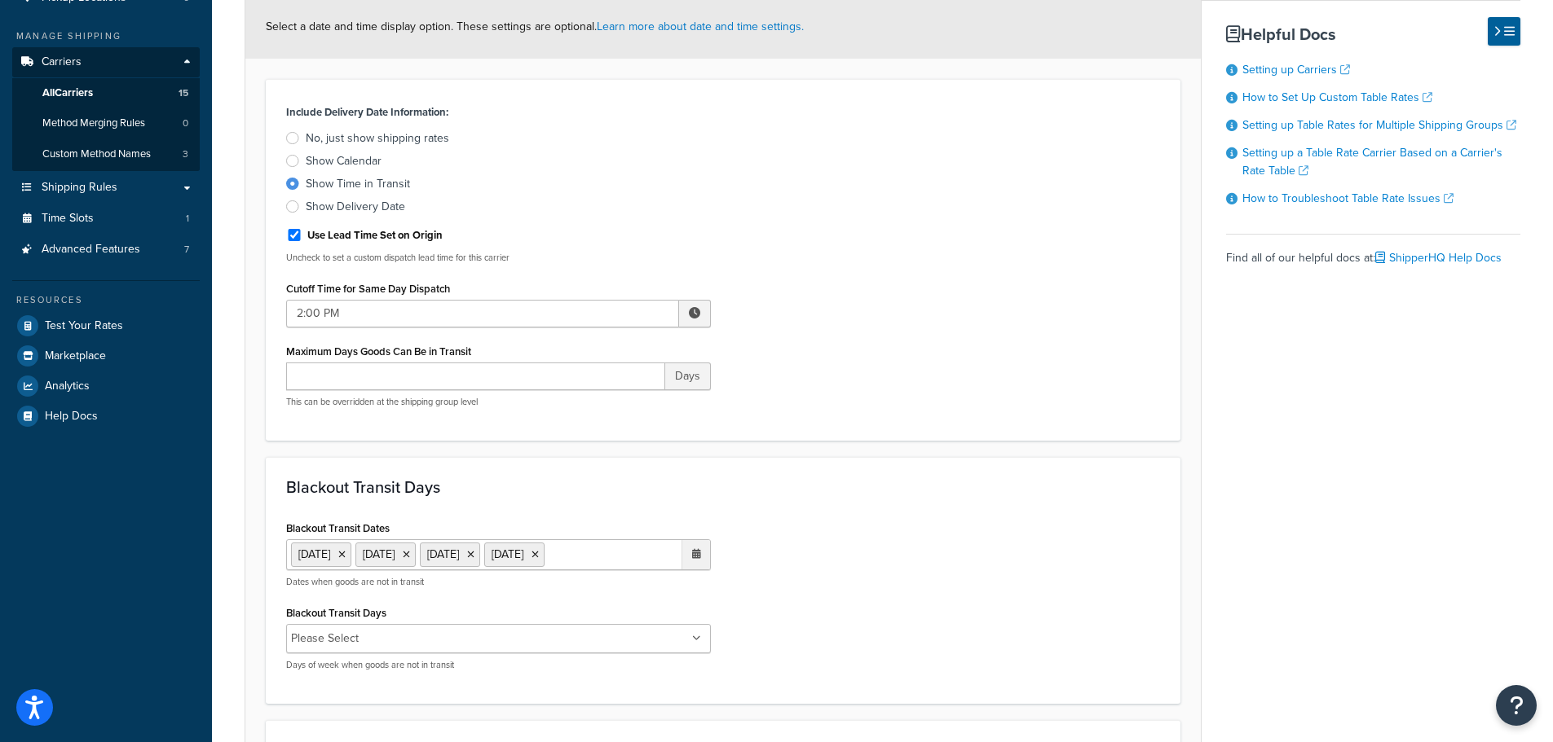
scroll to position [245, 0]
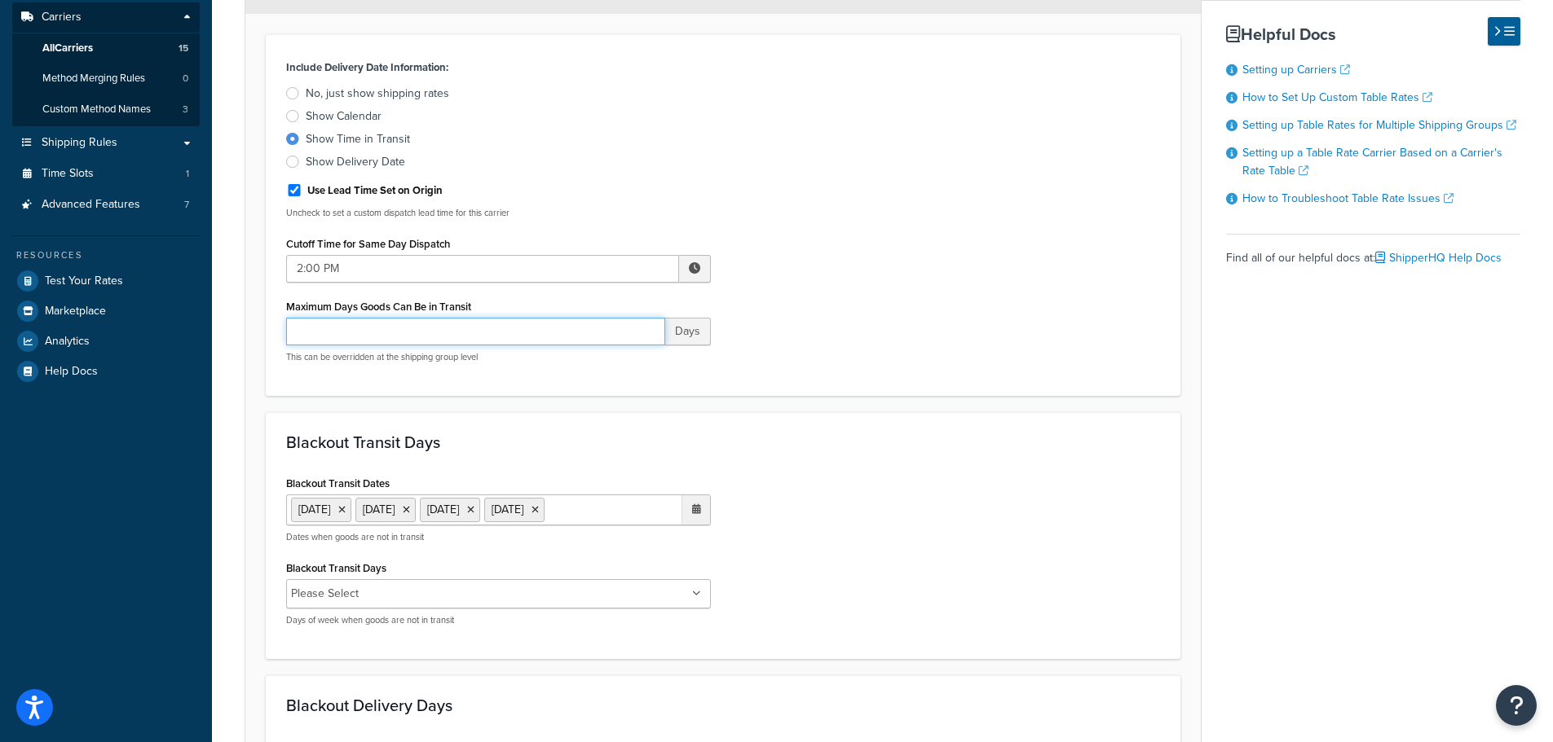
click at [337, 333] on input "Maximum Days Goods Can Be in Transit" at bounding box center [475, 332] width 379 height 28
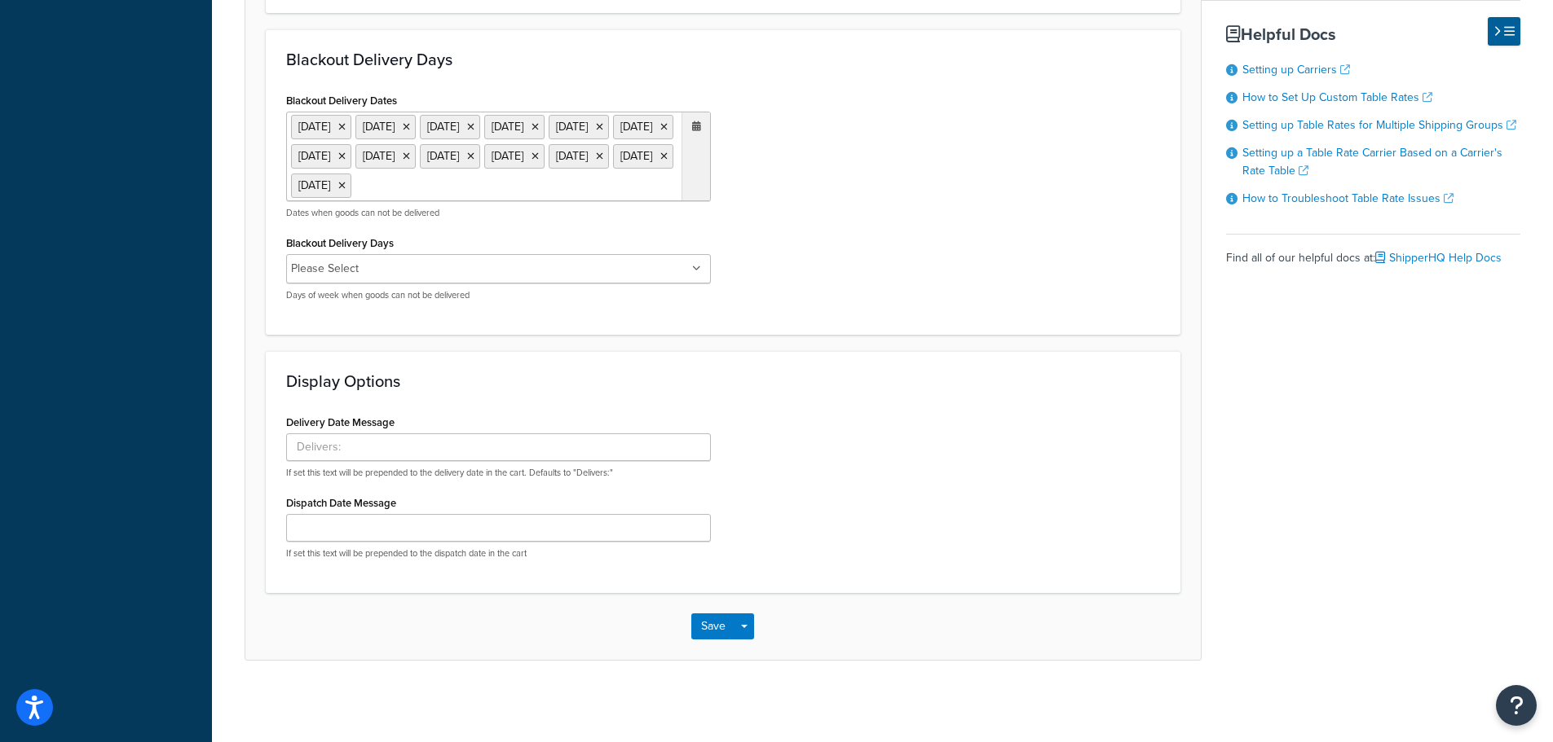
scroll to position [920, 0]
type input "5"
click at [724, 618] on button "Save" at bounding box center [713, 627] width 44 height 26
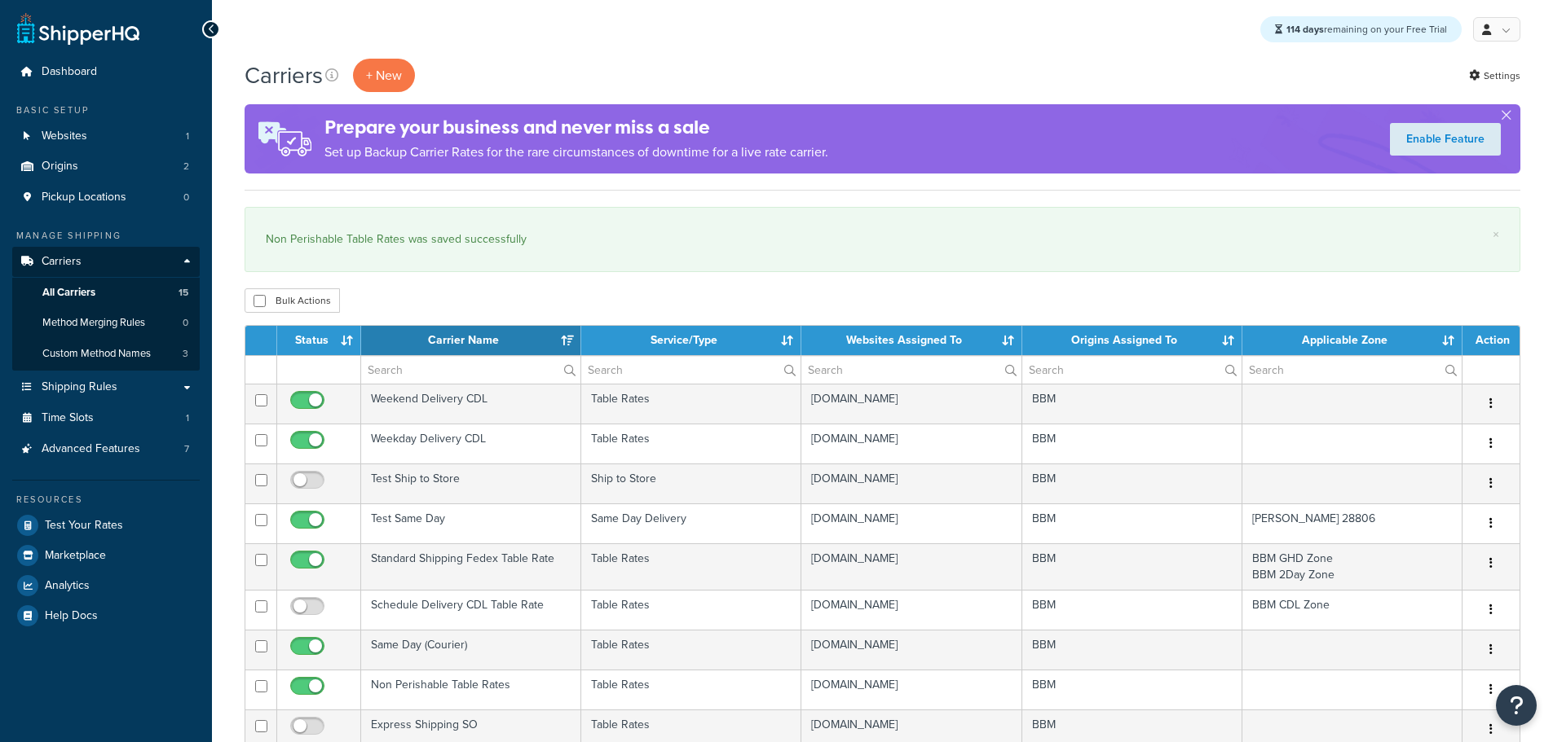
select select "15"
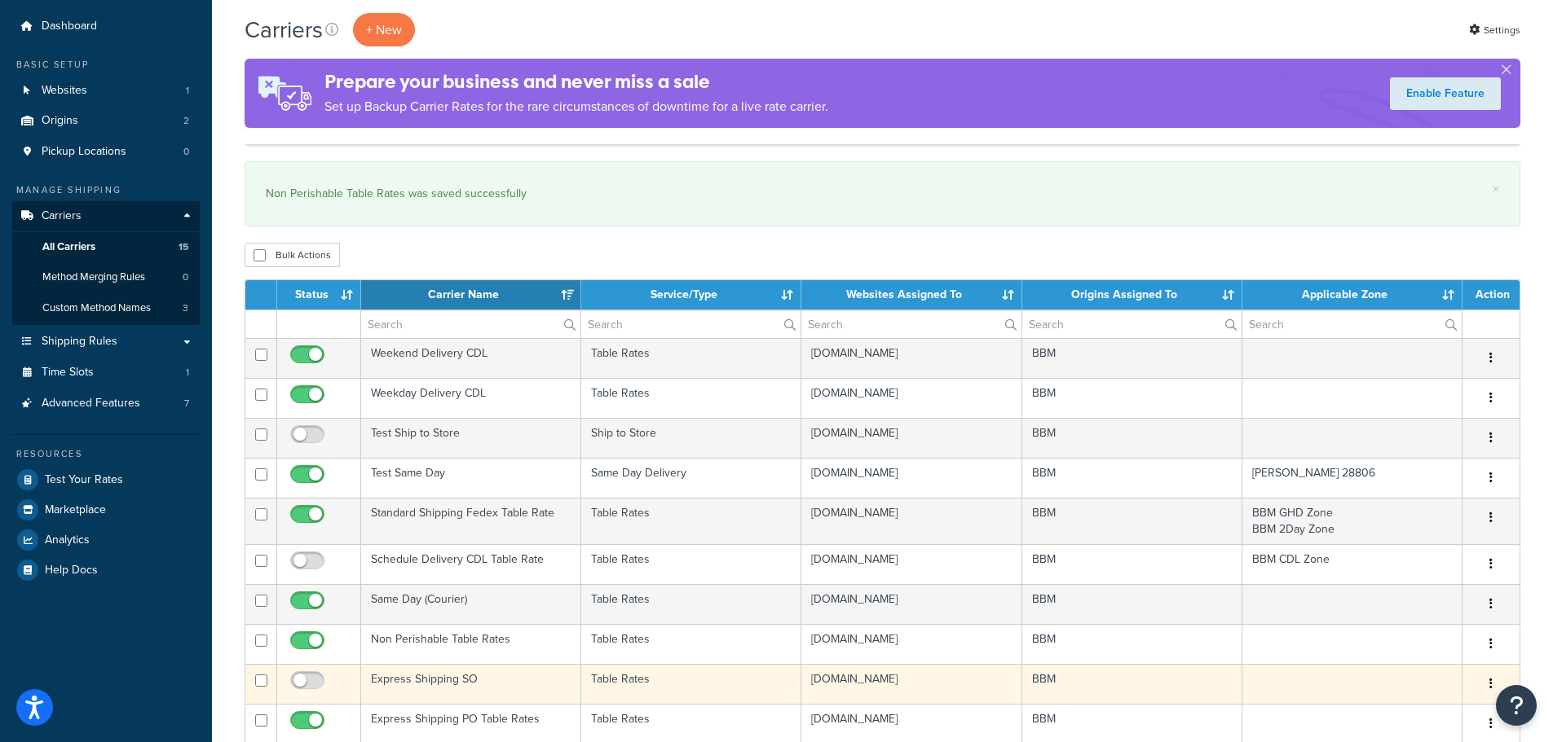
scroll to position [82, 0]
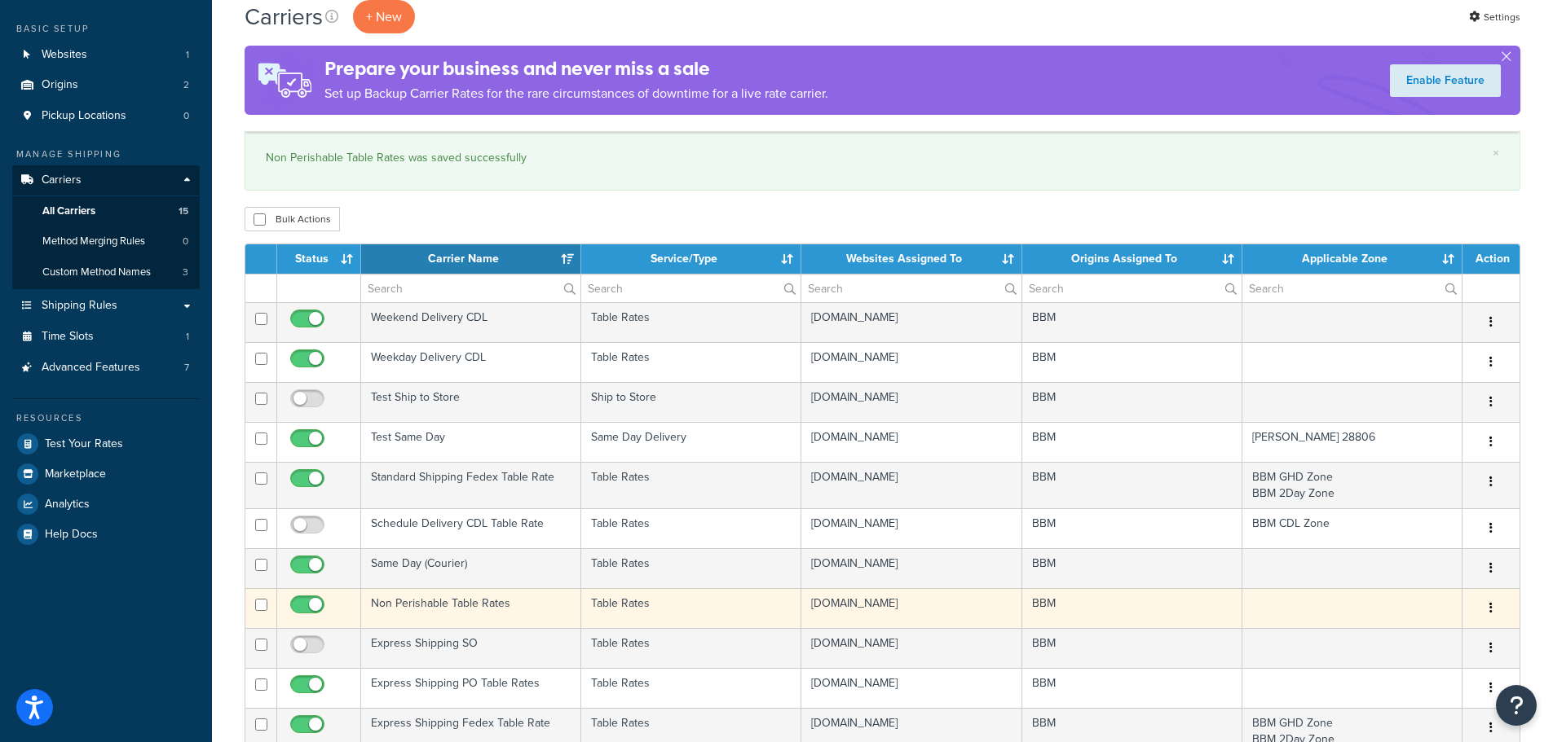
click at [482, 601] on td "Non Perishable Table Rates" at bounding box center [471, 608] width 220 height 40
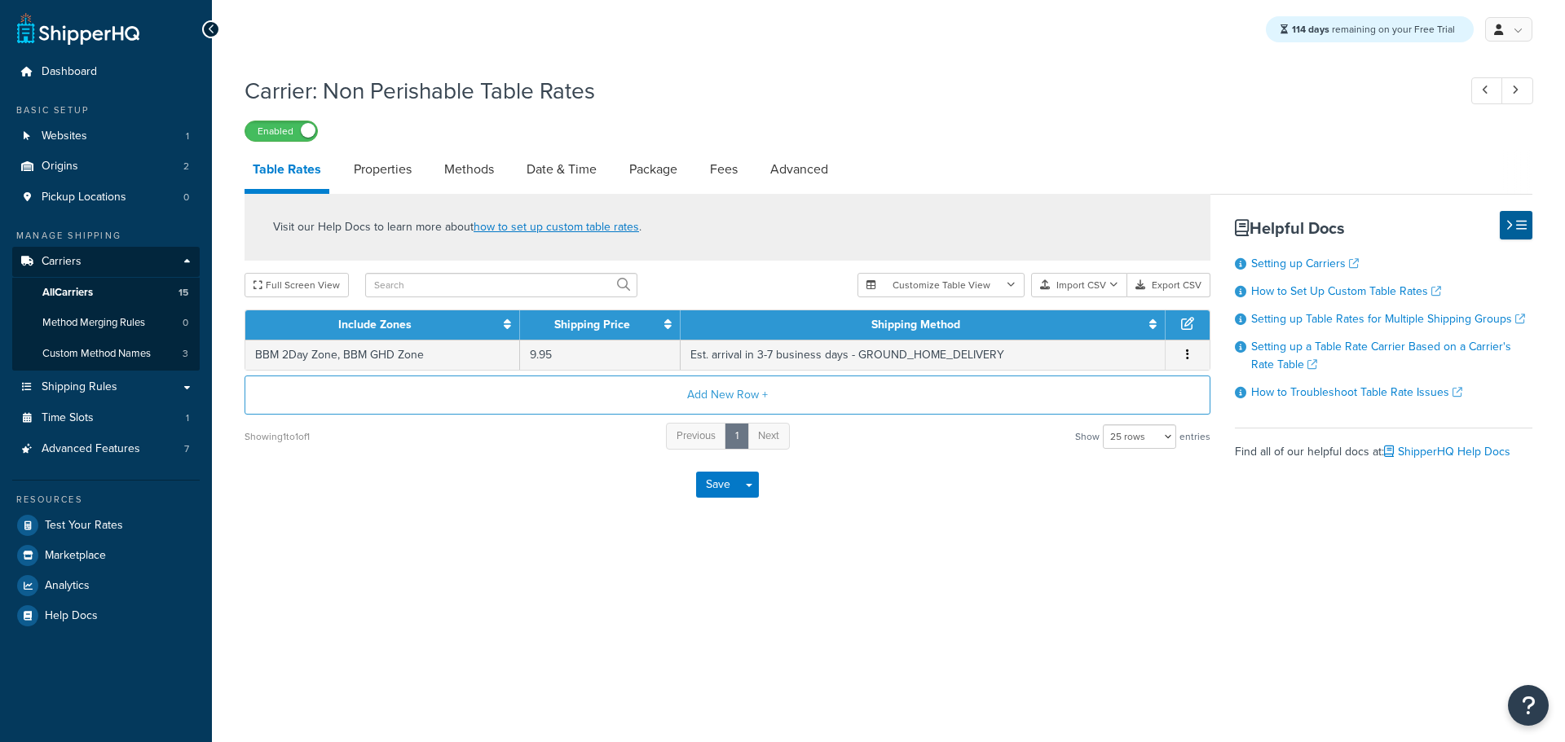
select select "25"
click at [571, 165] on link "Date & Time" at bounding box center [561, 169] width 86 height 39
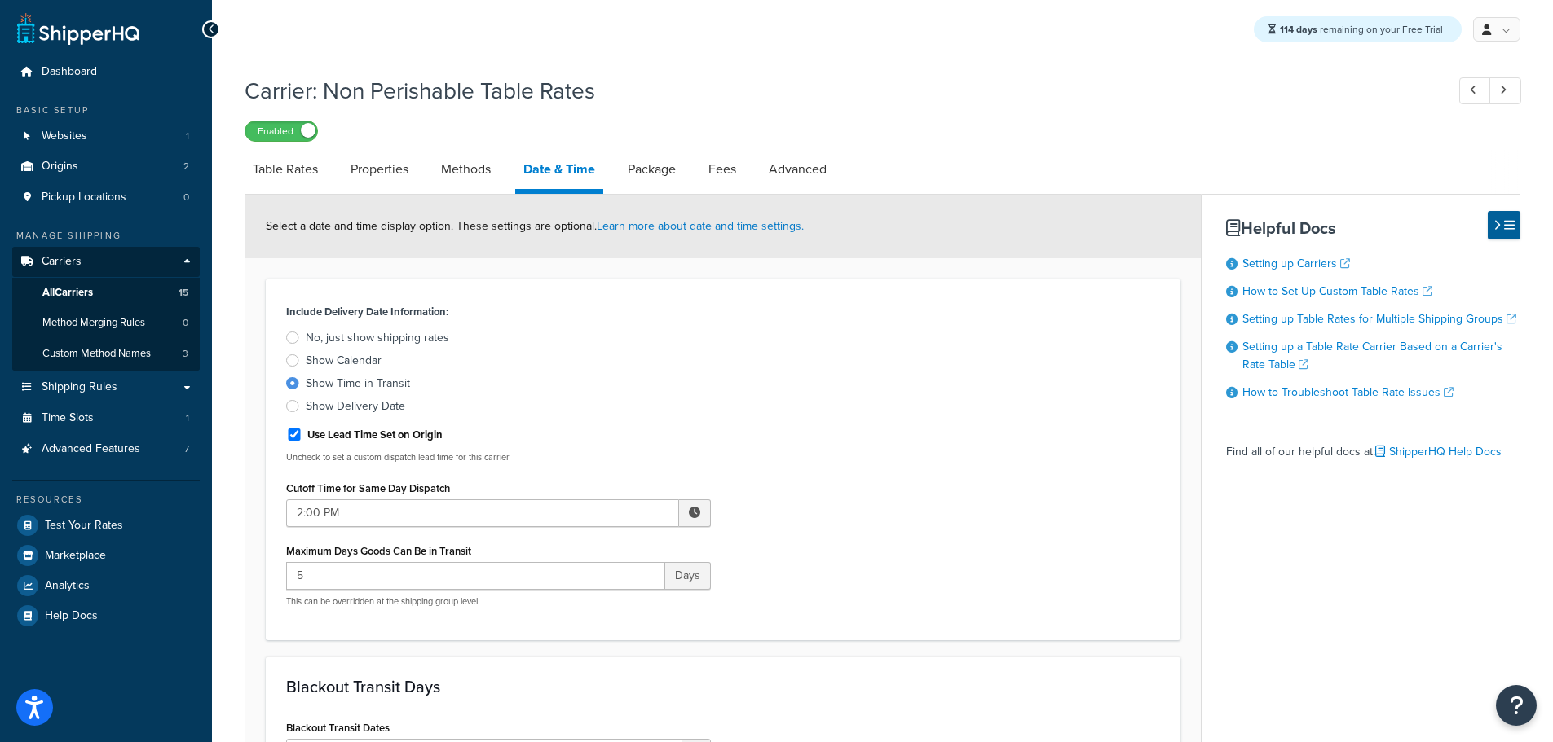
click at [295, 404] on div at bounding box center [292, 406] width 13 height 12
click at [0, 0] on input "Show Delivery Date" at bounding box center [0, 0] width 0 height 0
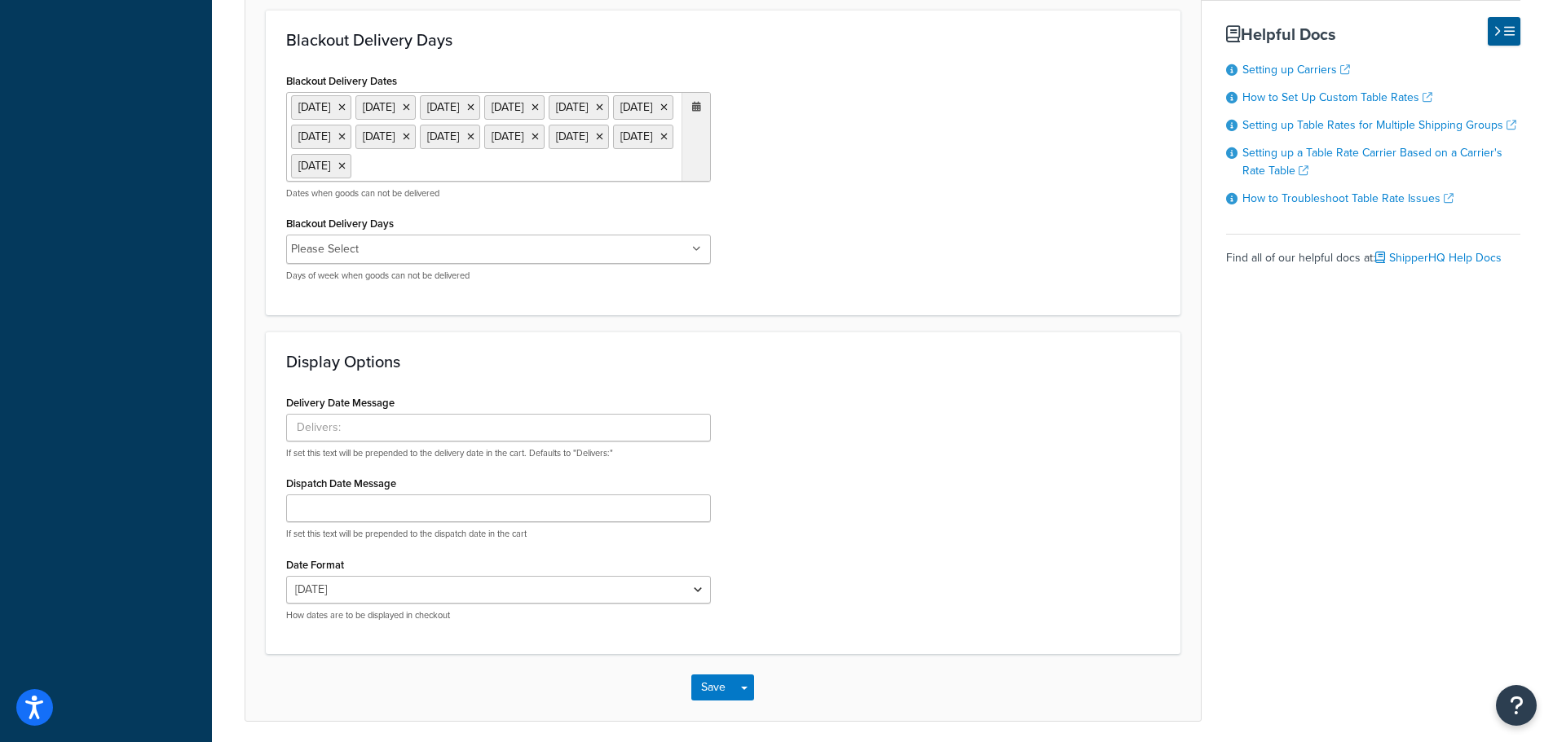
scroll to position [978, 0]
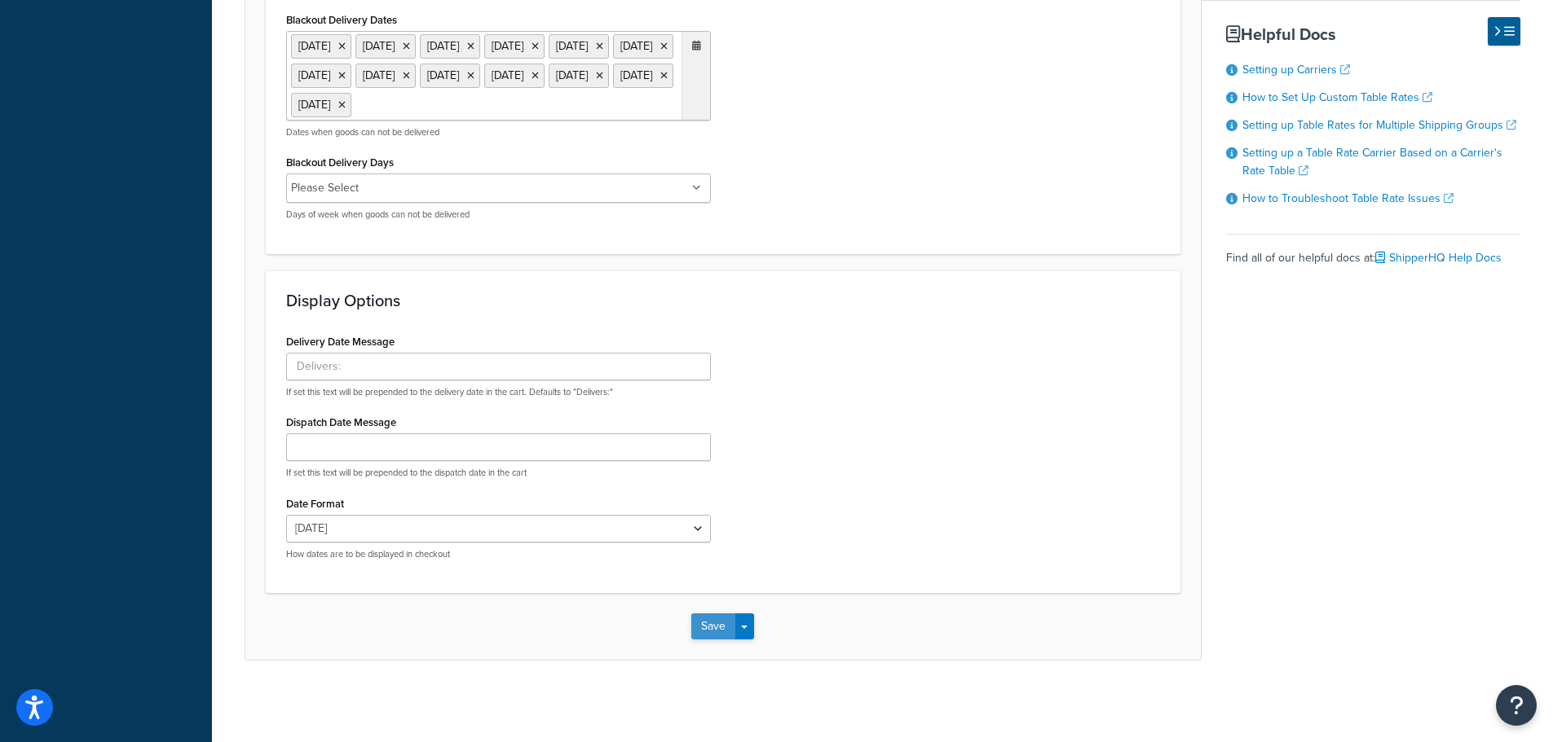
click at [703, 640] on button "Save" at bounding box center [713, 627] width 44 height 26
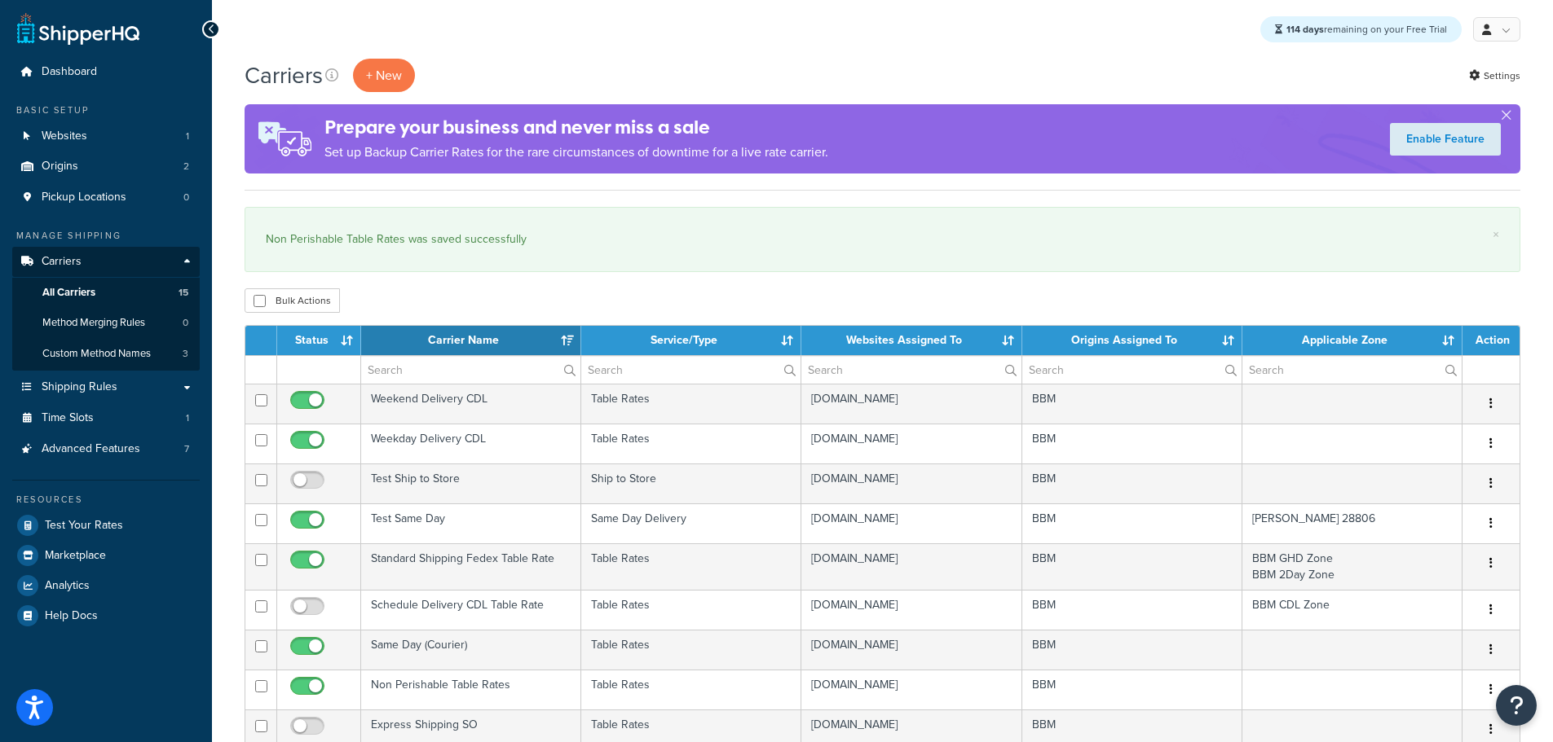
select select "15"
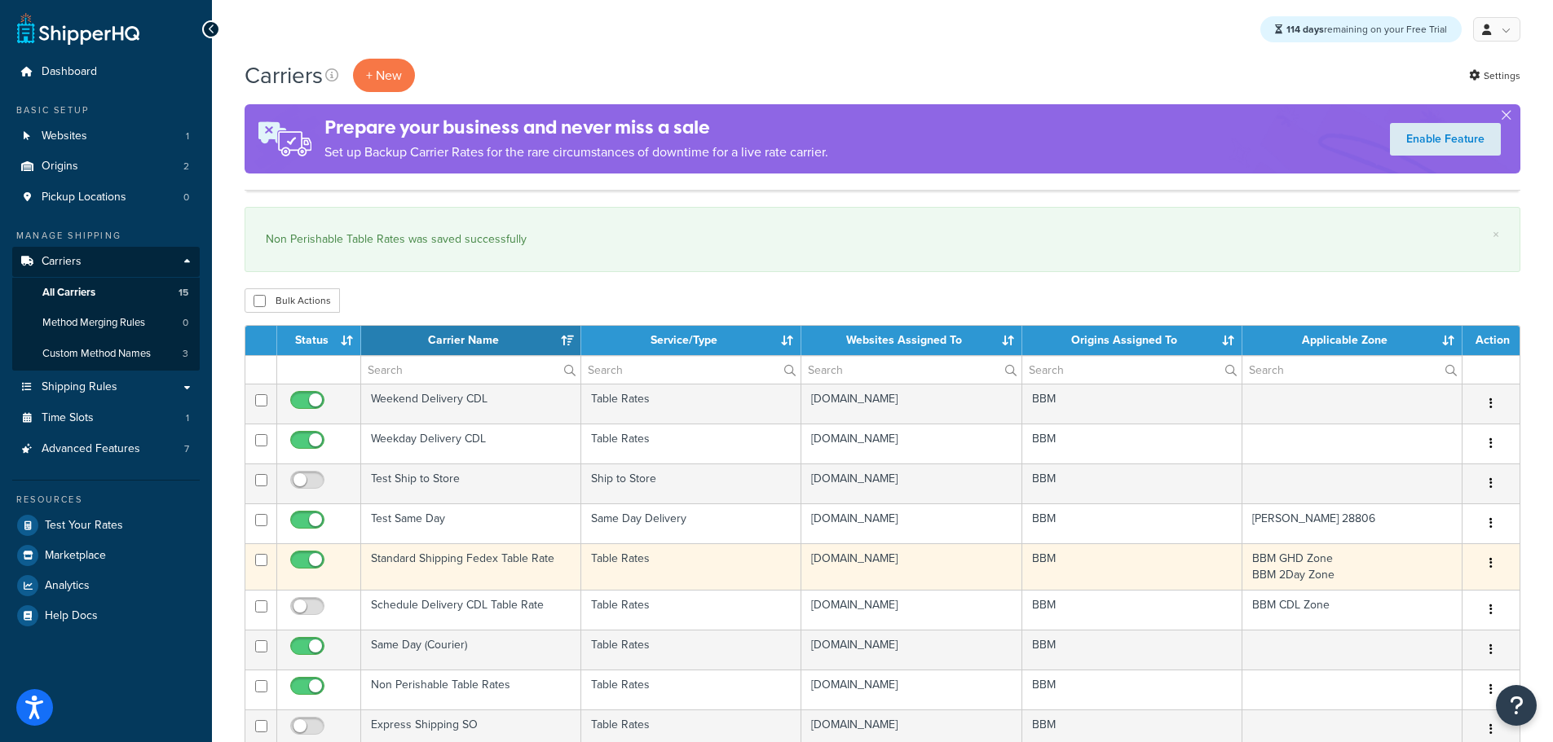
scroll to position [245, 0]
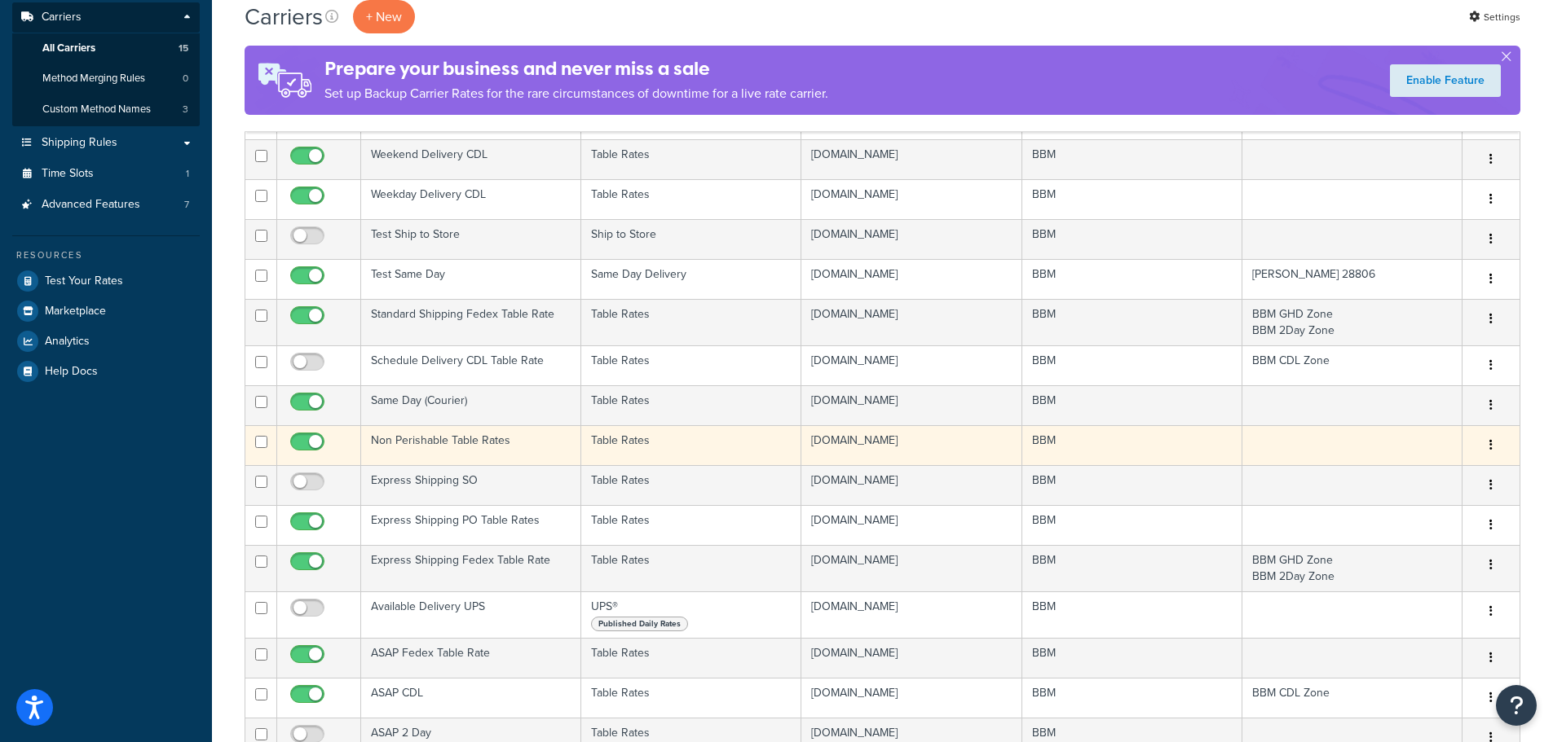
click at [429, 438] on td "Non Perishable Table Rates" at bounding box center [471, 445] width 220 height 40
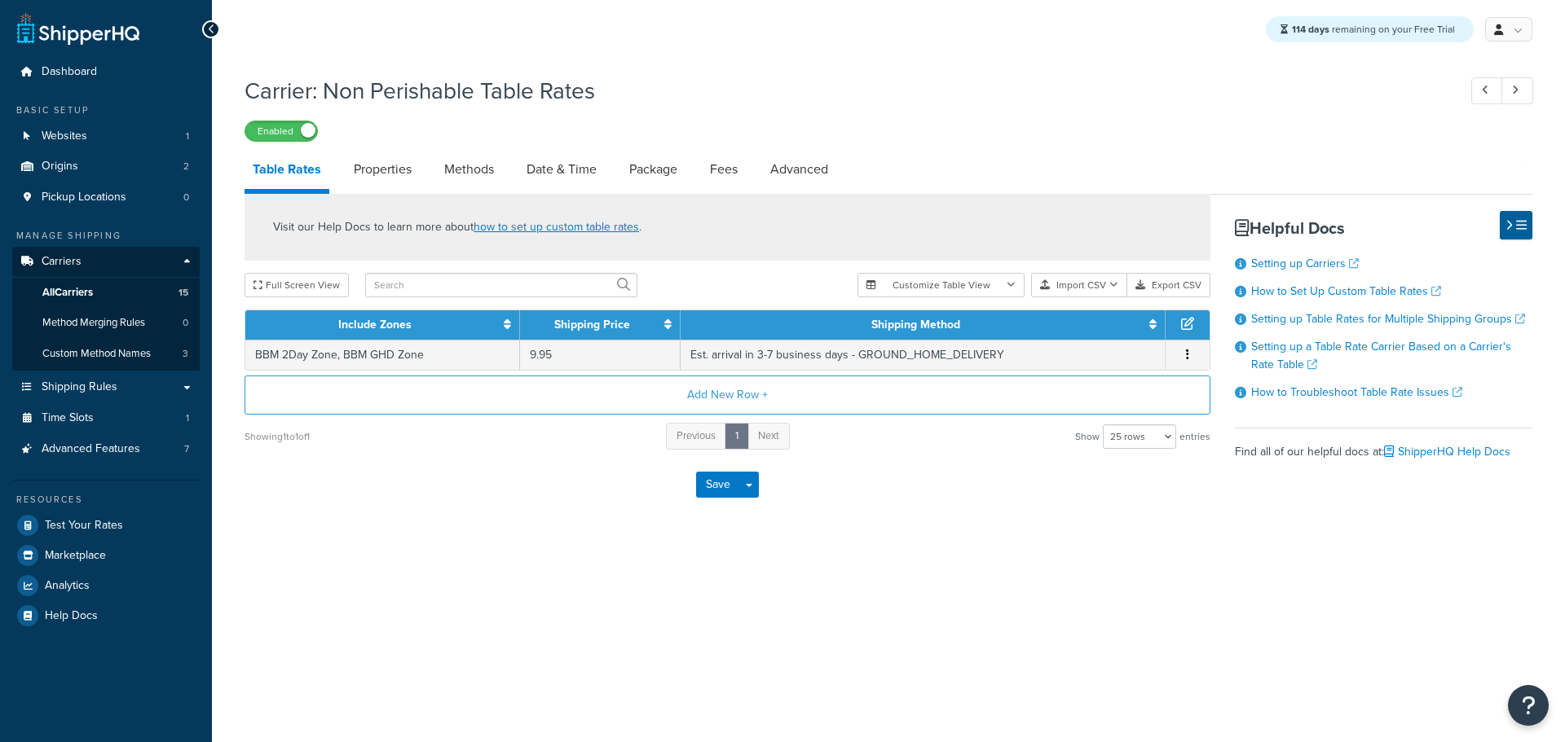
select select "25"
click at [566, 161] on link "Date & Time" at bounding box center [561, 169] width 86 height 39
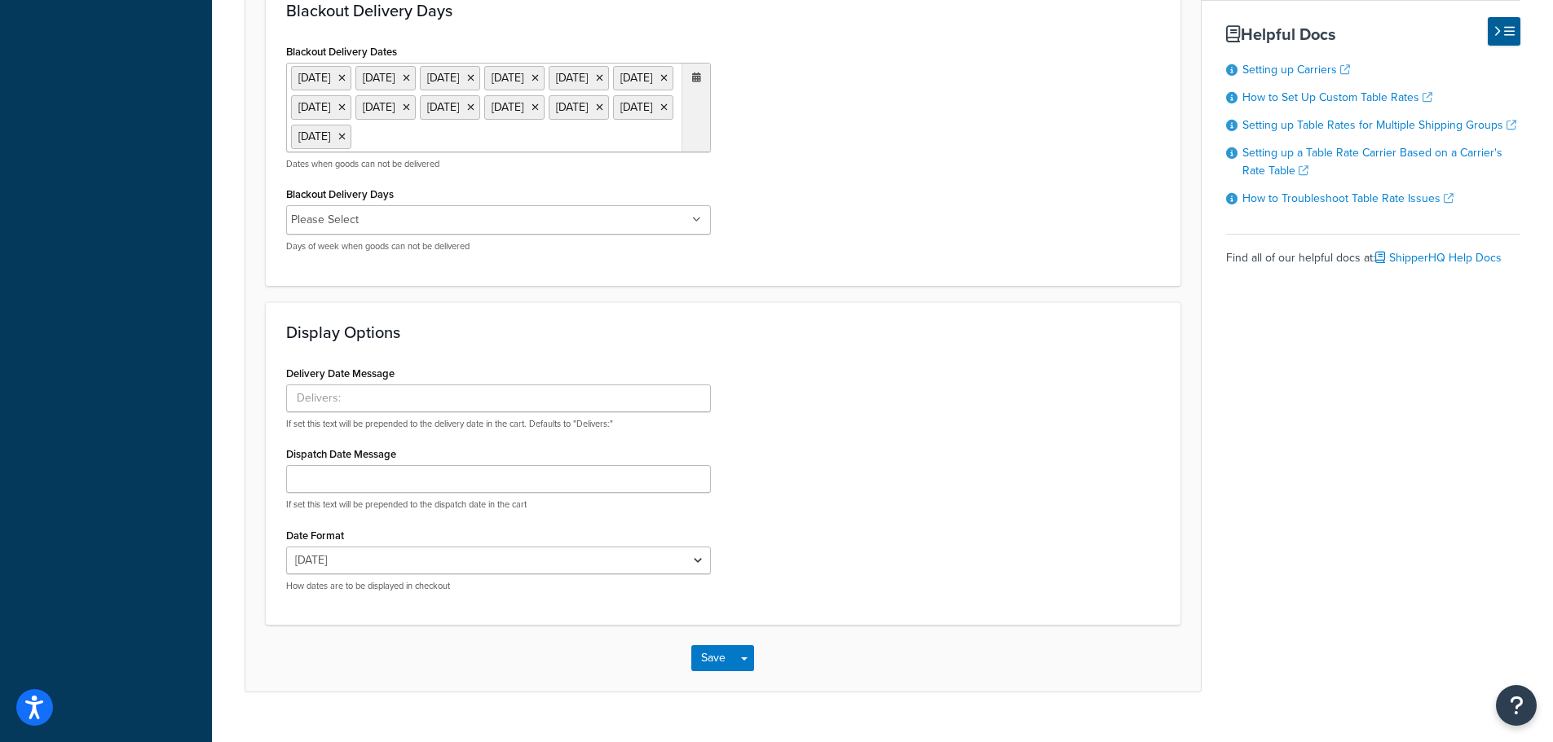
scroll to position [978, 0]
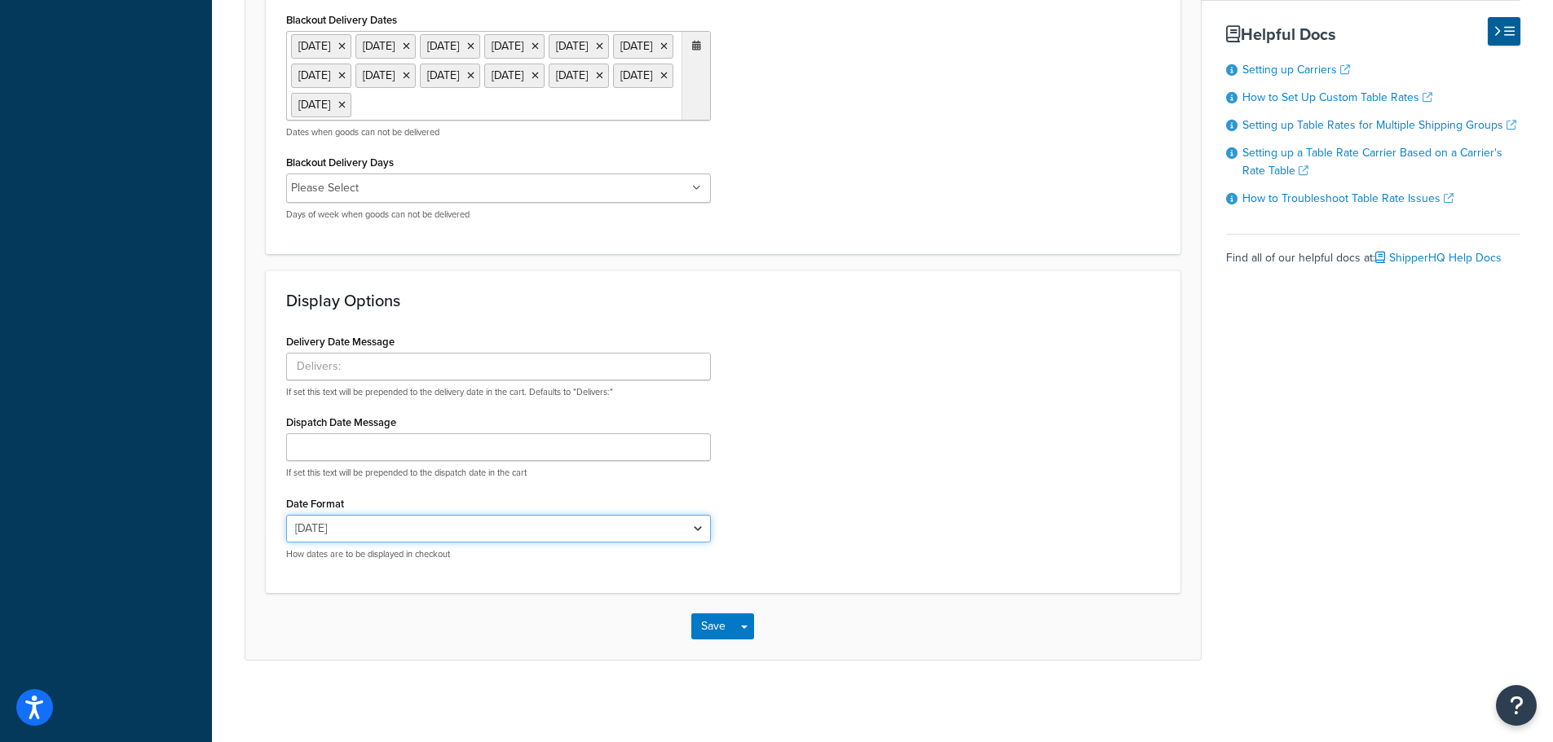
click at [481, 543] on select "[DATE] [DATE] [DATE] [DATE] [DATE] Sep 8 [DATE] 9/[DATE]" at bounding box center [498, 529] width 425 height 28
